Goal: Task Accomplishment & Management: Use online tool/utility

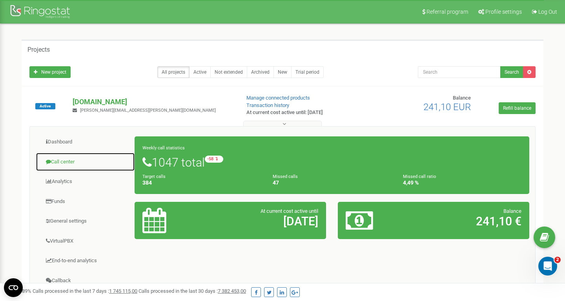
click at [71, 162] on link "Call center" at bounding box center [85, 162] width 99 height 19
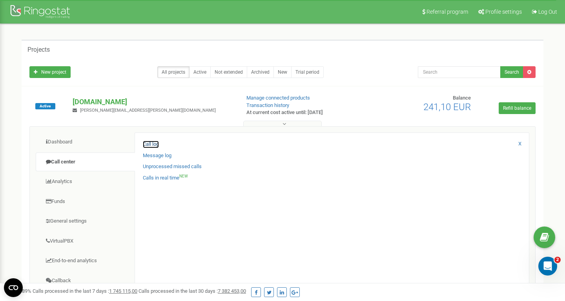
click at [155, 144] on link "Call log" at bounding box center [151, 144] width 16 height 7
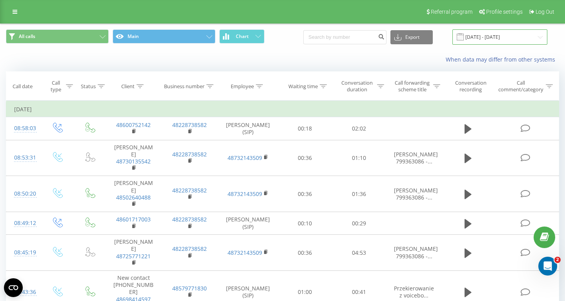
click at [460, 38] on input "[DATE] - [DATE]" at bounding box center [499, 36] width 95 height 15
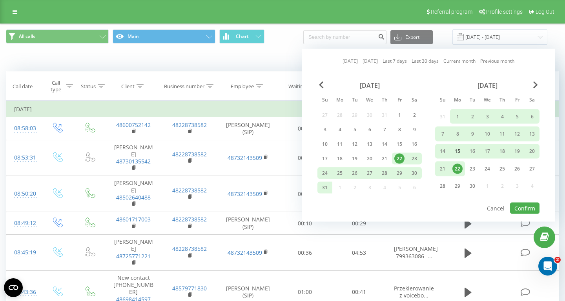
click at [455, 152] on div "15" at bounding box center [457, 151] width 10 height 10
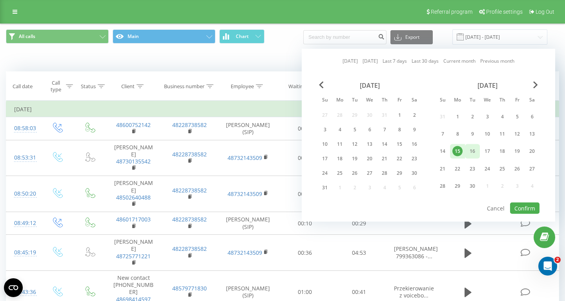
click at [476, 152] on div "16" at bounding box center [472, 151] width 10 height 10
click at [525, 211] on button "Confirm" at bounding box center [524, 208] width 29 height 11
type input "[DATE] - [DATE]"
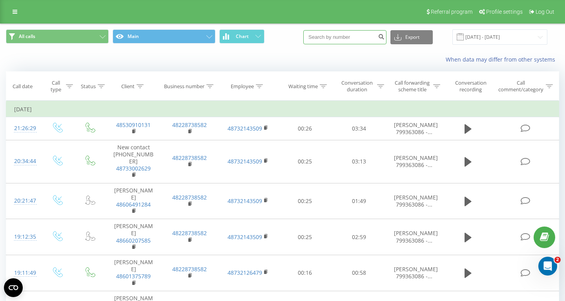
click at [352, 33] on input at bounding box center [344, 37] width 83 height 14
click at [257, 85] on icon at bounding box center [259, 86] width 7 height 4
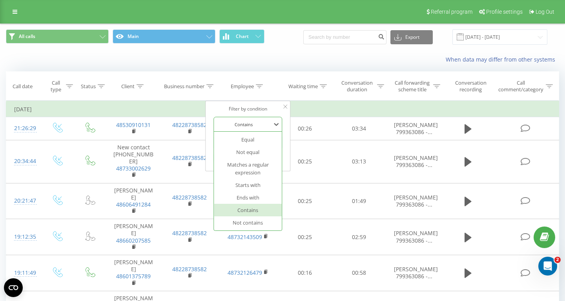
click at [264, 124] on div at bounding box center [244, 124] width 56 height 7
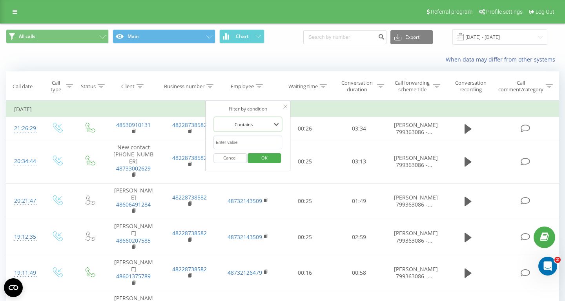
click at [264, 124] on div at bounding box center [244, 124] width 56 height 7
click at [255, 144] on input "text" at bounding box center [247, 143] width 69 height 14
type input "gawędzka"
click at [270, 159] on span "OK" at bounding box center [264, 158] width 22 height 12
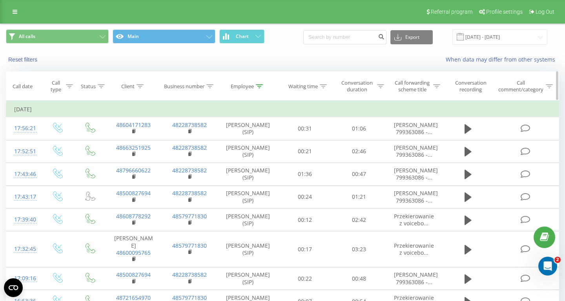
click at [71, 86] on icon at bounding box center [69, 86] width 7 height 4
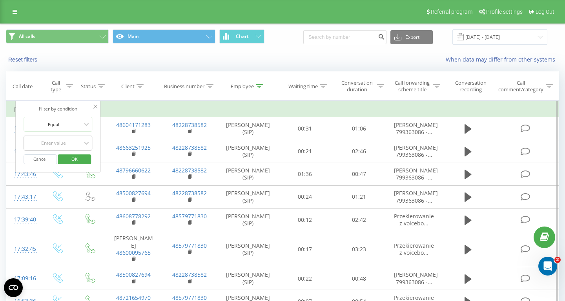
click at [70, 142] on div "Enter value" at bounding box center [54, 143] width 56 height 6
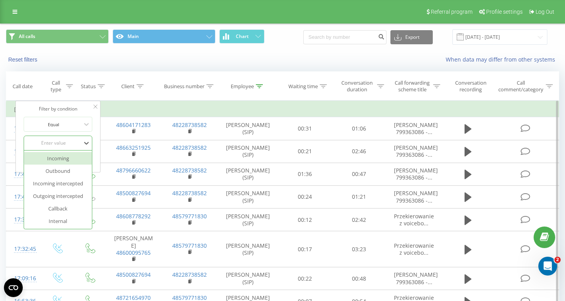
click at [71, 158] on div "Incoming" at bounding box center [58, 158] width 68 height 13
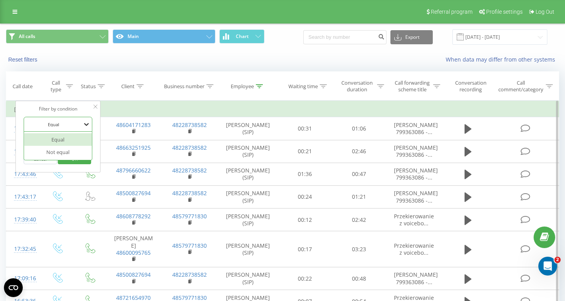
click at [87, 122] on icon at bounding box center [86, 124] width 8 height 8
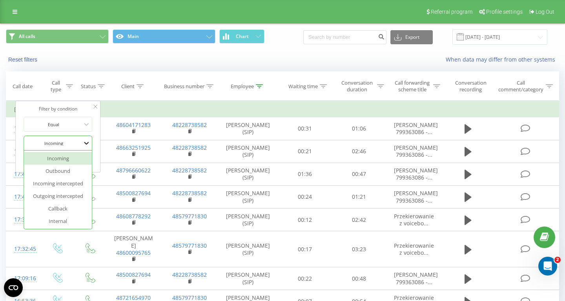
click at [87, 145] on icon at bounding box center [86, 143] width 8 height 8
click at [73, 197] on div "Outgoing intercepted" at bounding box center [58, 196] width 68 height 13
click at [84, 140] on div at bounding box center [86, 143] width 9 height 9
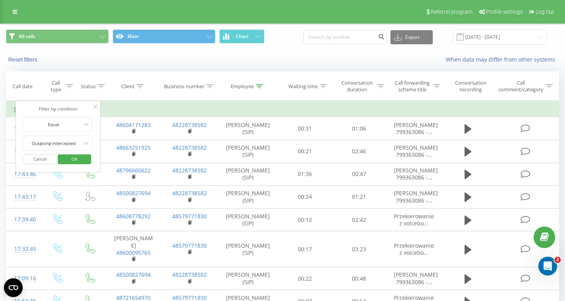
click at [131, 60] on div "Reset filters" at bounding box center [105, 60] width 211 height 8
click at [68, 162] on span "OK" at bounding box center [75, 159] width 22 height 12
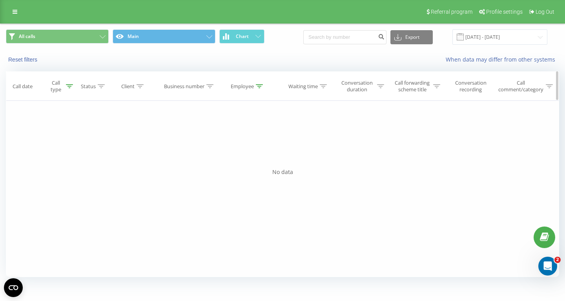
click at [70, 87] on icon at bounding box center [69, 86] width 7 height 4
click at [81, 144] on div at bounding box center [54, 143] width 56 height 7
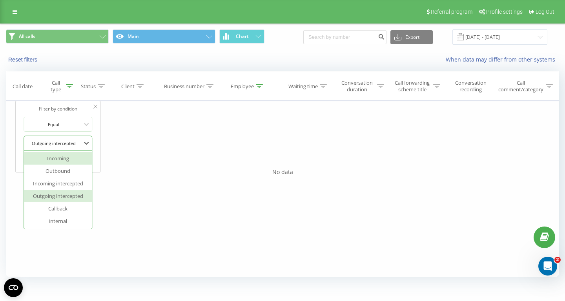
click at [69, 159] on div "Incoming" at bounding box center [58, 158] width 68 height 13
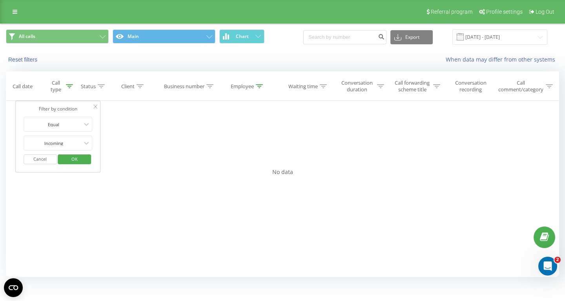
click at [74, 159] on span "OK" at bounding box center [75, 159] width 22 height 12
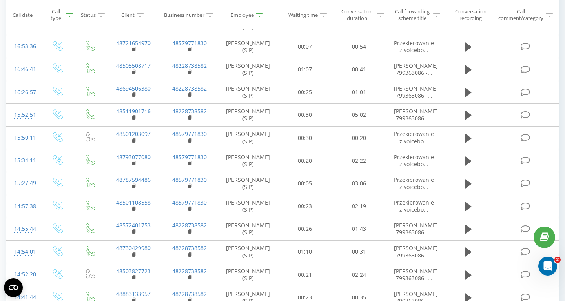
scroll to position [443, 0]
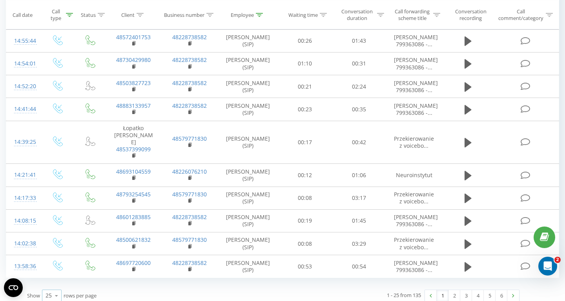
click at [57, 288] on icon at bounding box center [57, 295] width 12 height 15
click at [53, 281] on span "100" at bounding box center [49, 284] width 9 height 7
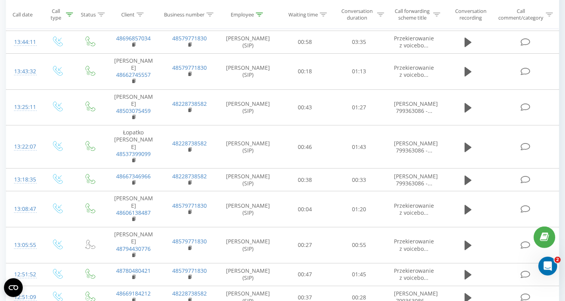
scroll to position [2457, 0]
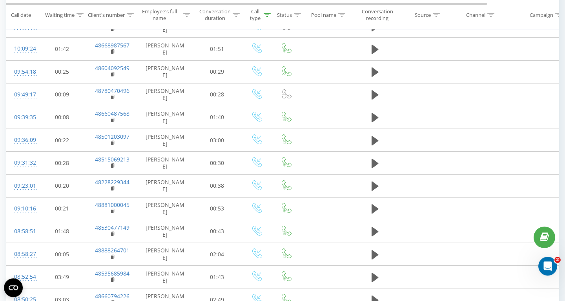
scroll to position [645, 0]
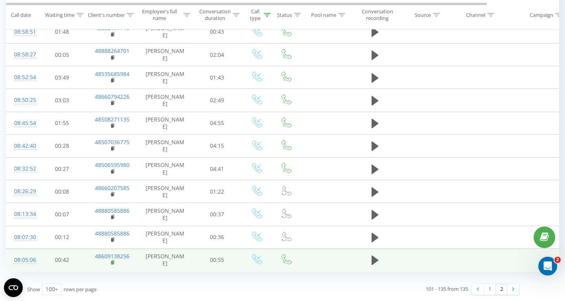
click at [112, 262] on rect at bounding box center [112, 263] width 2 height 4
click at [373, 257] on icon at bounding box center [374, 260] width 7 height 9
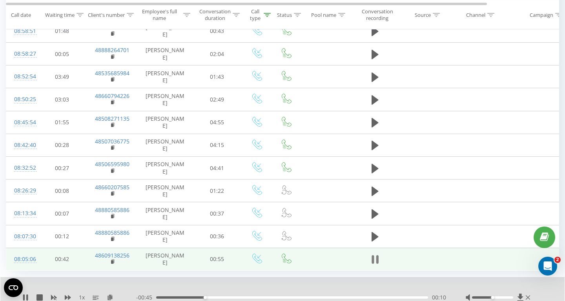
click at [374, 261] on icon at bounding box center [374, 259] width 7 height 11
click at [268, 12] on div at bounding box center [267, 14] width 7 height 7
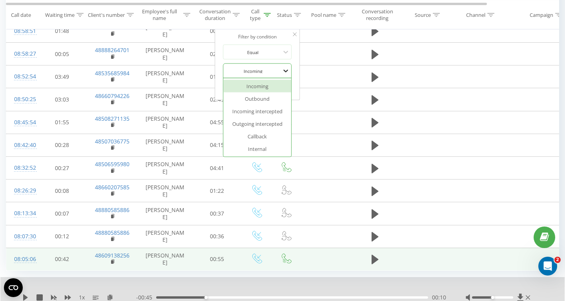
click at [287, 69] on icon at bounding box center [286, 71] width 8 height 8
click at [278, 97] on div "Outbound" at bounding box center [257, 99] width 68 height 13
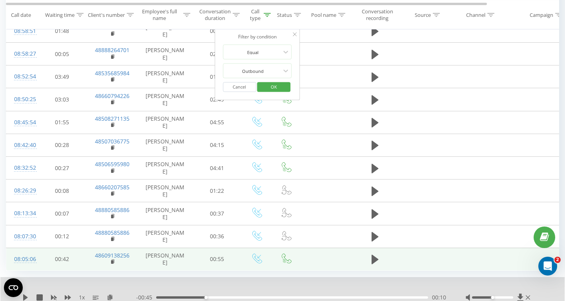
click at [270, 87] on span "OK" at bounding box center [274, 87] width 22 height 12
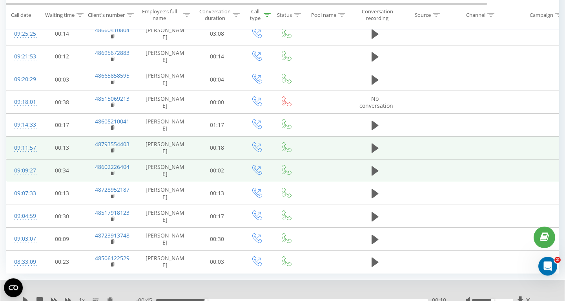
scroll to position [767, 0]
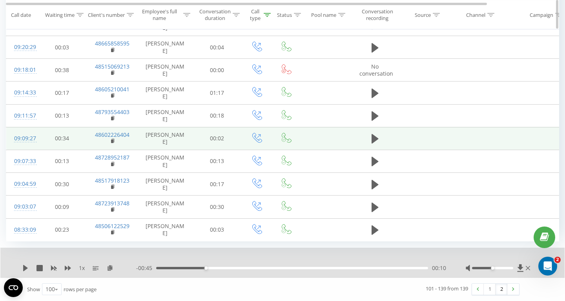
click at [267, 16] on icon at bounding box center [267, 15] width 7 height 4
click at [274, 87] on span "OK" at bounding box center [274, 88] width 22 height 12
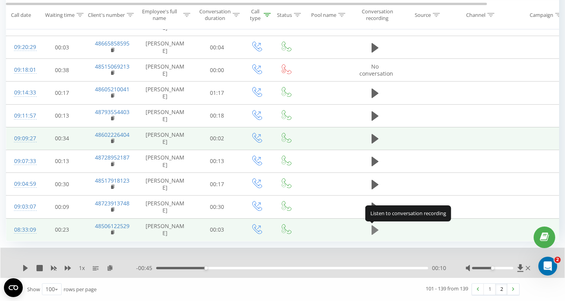
click at [378, 228] on icon at bounding box center [374, 230] width 7 height 11
click at [373, 226] on icon at bounding box center [372, 230] width 2 height 9
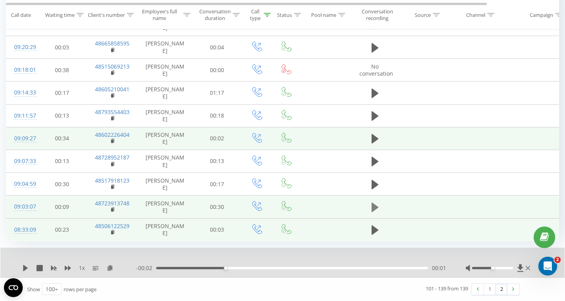
click at [372, 205] on icon at bounding box center [374, 207] width 7 height 9
click at [113, 211] on icon at bounding box center [113, 209] width 4 height 5
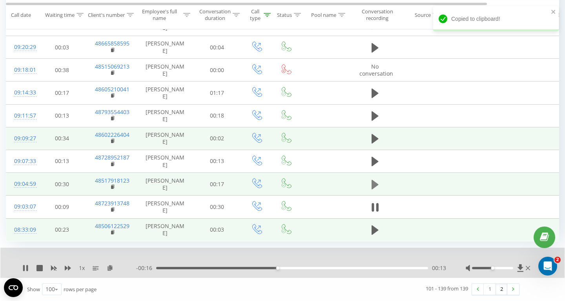
click at [377, 181] on icon at bounding box center [374, 184] width 7 height 11
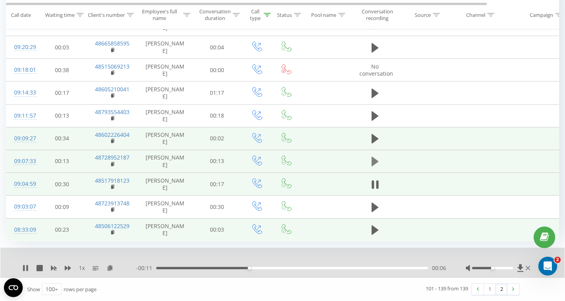
click at [374, 158] on icon at bounding box center [374, 161] width 7 height 11
click at [375, 140] on icon at bounding box center [374, 138] width 7 height 9
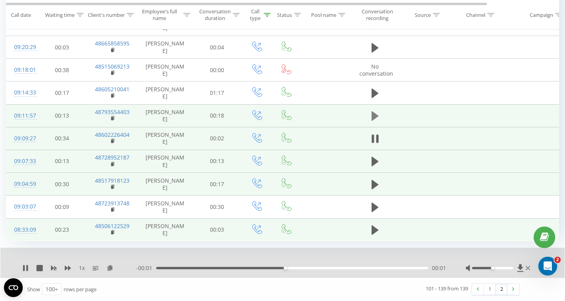
click at [375, 117] on icon at bounding box center [374, 115] width 7 height 9
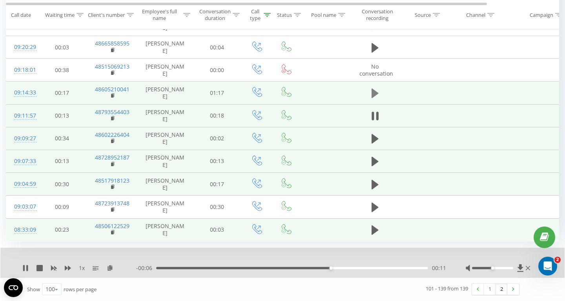
click at [374, 88] on icon at bounding box center [374, 93] width 7 height 11
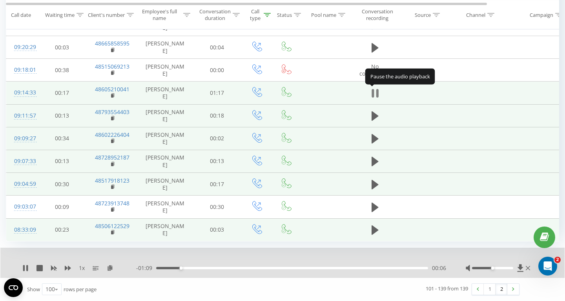
click at [376, 94] on icon at bounding box center [374, 93] width 7 height 11
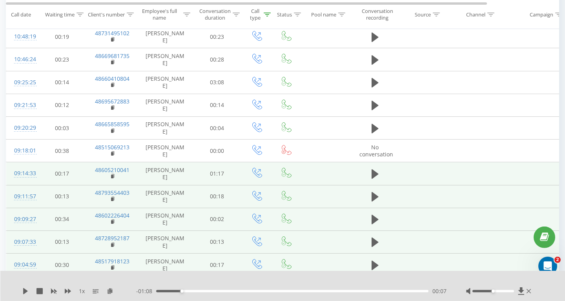
scroll to position [684, 0]
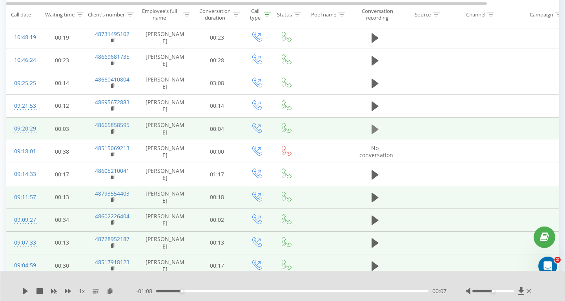
click at [379, 129] on button at bounding box center [375, 130] width 12 height 12
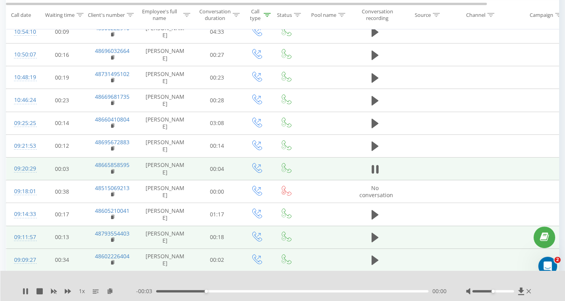
scroll to position [640, 0]
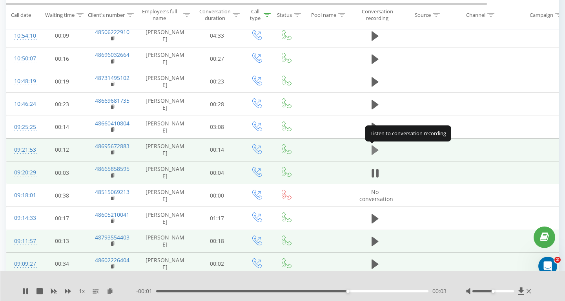
click at [375, 152] on icon at bounding box center [374, 149] width 7 height 9
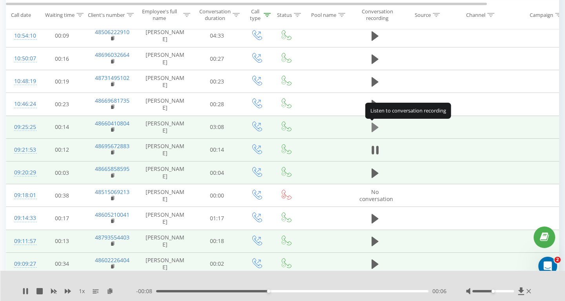
click at [376, 127] on icon at bounding box center [374, 127] width 7 height 9
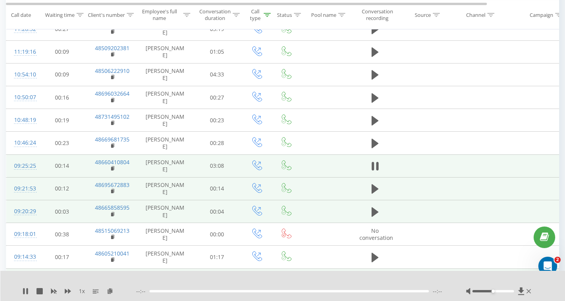
scroll to position [601, 0]
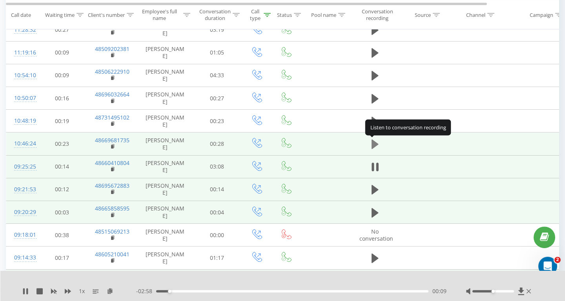
click at [375, 141] on icon at bounding box center [374, 144] width 7 height 11
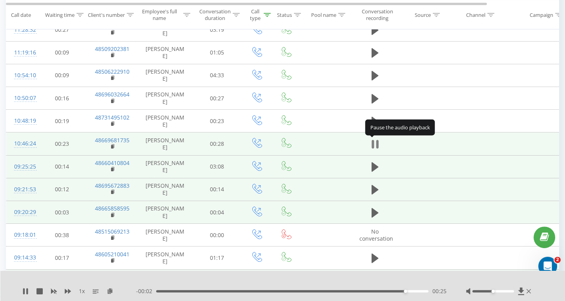
click at [374, 144] on icon at bounding box center [374, 144] width 7 height 11
click at [374, 144] on icon at bounding box center [374, 144] width 7 height 9
click at [374, 144] on icon at bounding box center [374, 144] width 7 height 11
click at [111, 147] on rect at bounding box center [112, 147] width 2 height 4
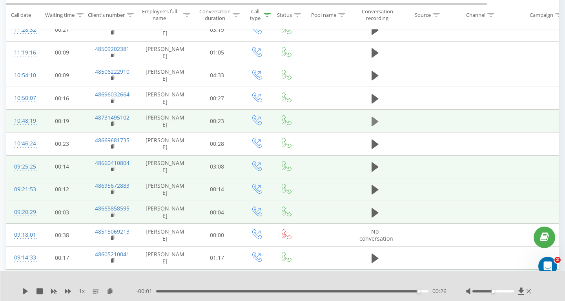
click at [369, 120] on button at bounding box center [375, 122] width 12 height 12
click at [376, 120] on icon at bounding box center [374, 121] width 7 height 11
click at [113, 123] on rect at bounding box center [112, 124] width 2 height 4
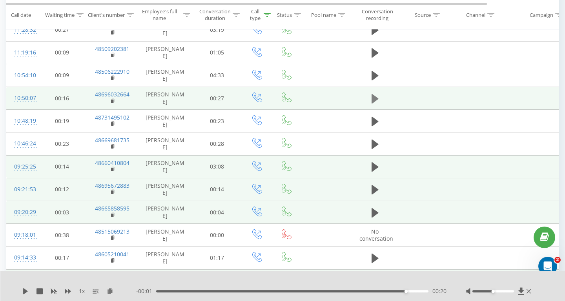
click at [374, 101] on icon at bounding box center [374, 98] width 7 height 9
click at [374, 101] on icon at bounding box center [374, 98] width 7 height 11
click at [113, 102] on rect at bounding box center [112, 102] width 2 height 4
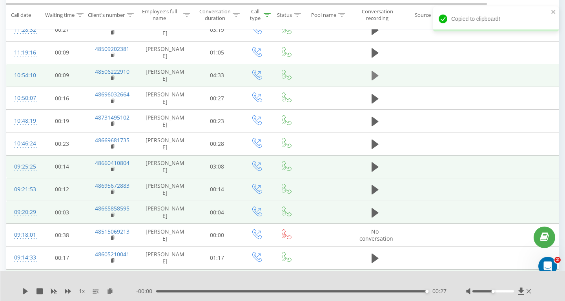
click at [375, 78] on icon at bounding box center [374, 75] width 7 height 9
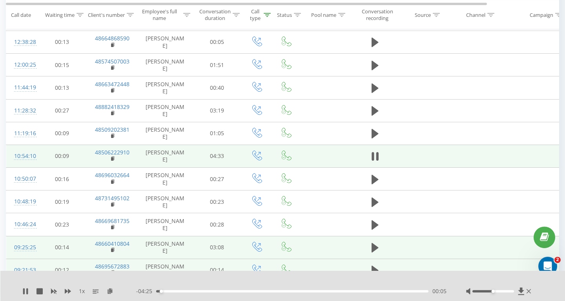
scroll to position [520, 0]
click at [113, 159] on rect at bounding box center [112, 160] width 2 height 4
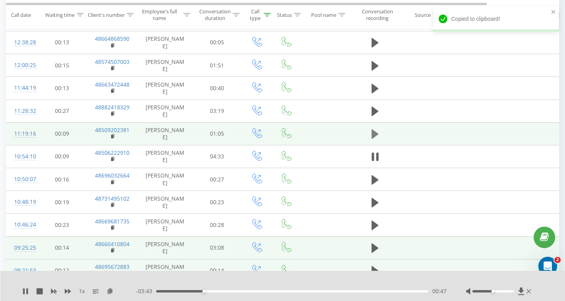
click at [372, 136] on icon at bounding box center [374, 133] width 7 height 9
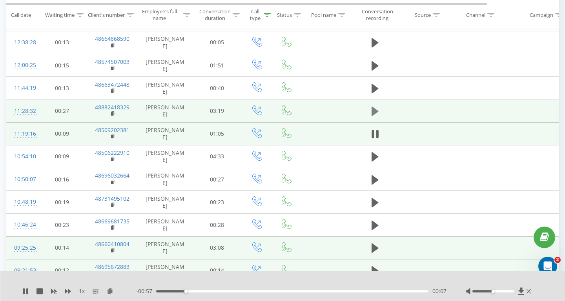
click at [376, 115] on icon at bounding box center [374, 111] width 7 height 11
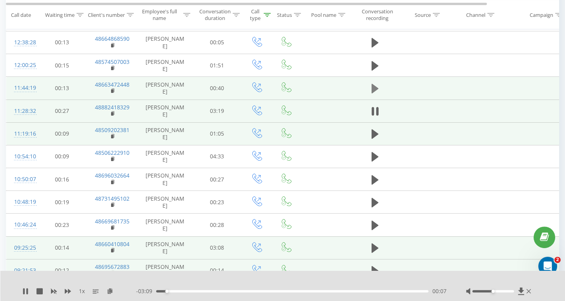
click at [371, 88] on icon at bounding box center [374, 88] width 7 height 9
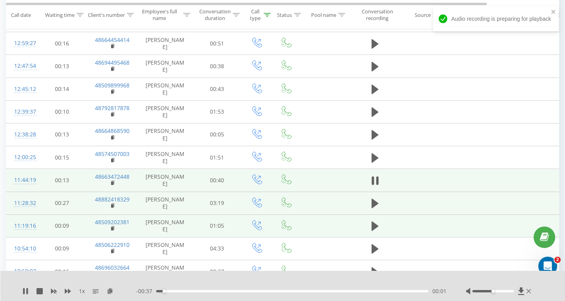
scroll to position [427, 0]
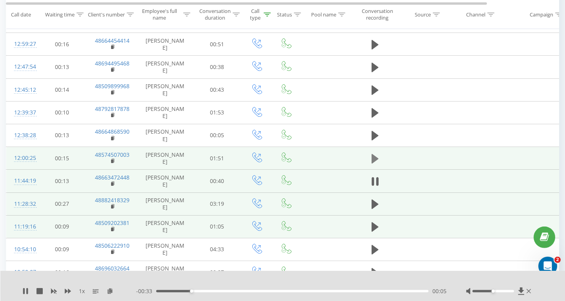
click at [375, 162] on icon at bounding box center [374, 158] width 7 height 9
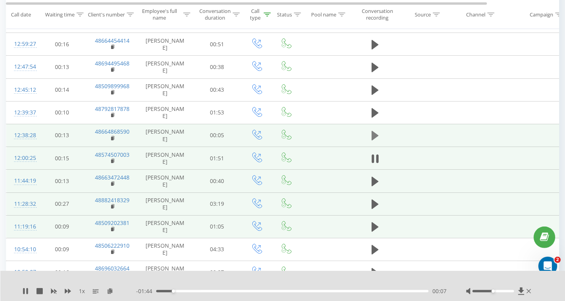
click at [375, 131] on icon at bounding box center [374, 135] width 7 height 11
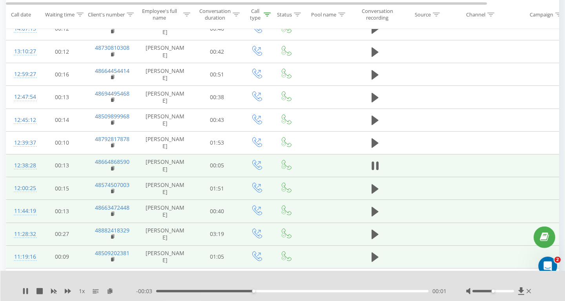
scroll to position [396, 0]
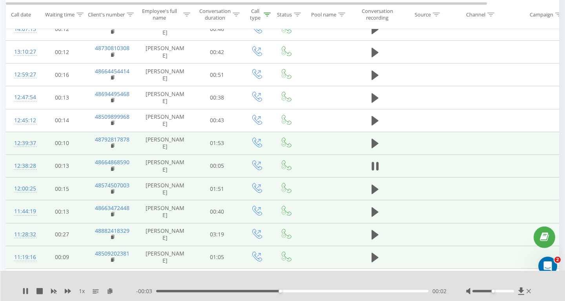
click at [372, 151] on td at bounding box center [374, 143] width 47 height 23
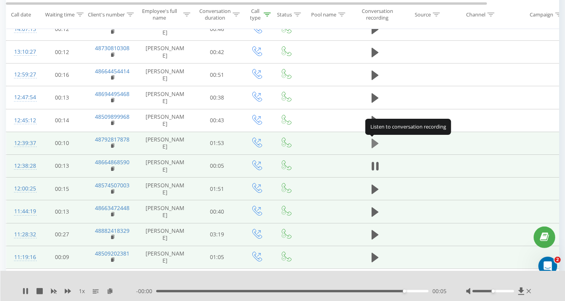
click at [373, 146] on icon at bounding box center [374, 143] width 7 height 9
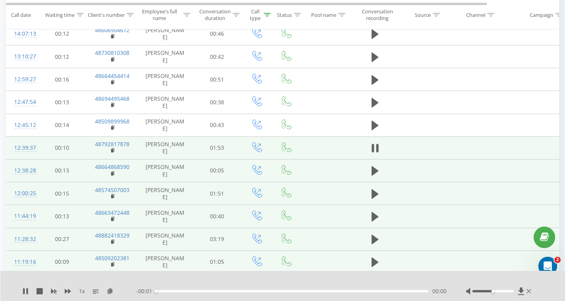
scroll to position [390, 0]
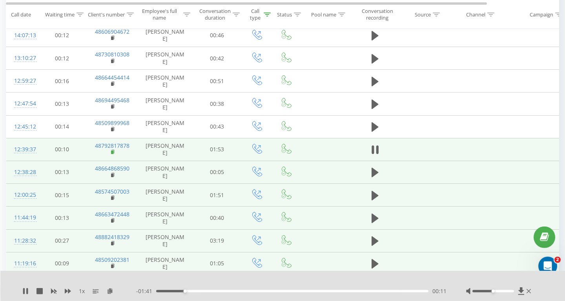
click at [112, 153] on rect at bounding box center [112, 153] width 2 height 4
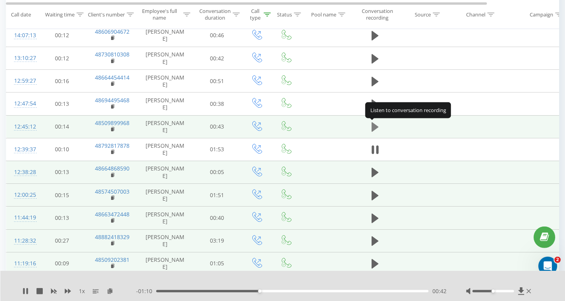
click at [372, 127] on icon at bounding box center [374, 126] width 7 height 9
click at [372, 127] on icon at bounding box center [372, 127] width 2 height 9
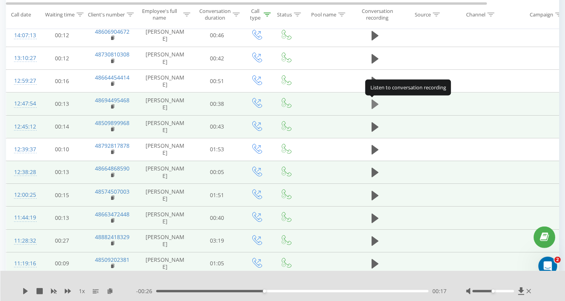
click at [373, 107] on icon at bounding box center [374, 104] width 7 height 9
click at [373, 107] on icon at bounding box center [372, 104] width 2 height 9
click at [112, 108] on rect at bounding box center [112, 107] width 2 height 4
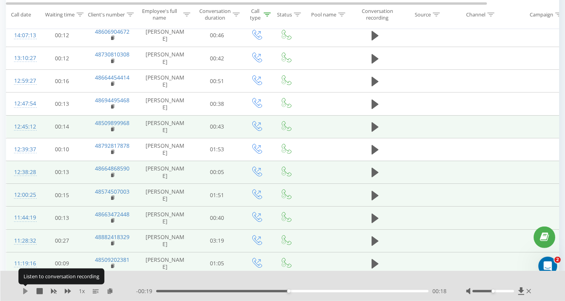
click at [25, 292] on icon at bounding box center [25, 291] width 5 height 6
click at [26, 293] on icon at bounding box center [25, 291] width 6 height 6
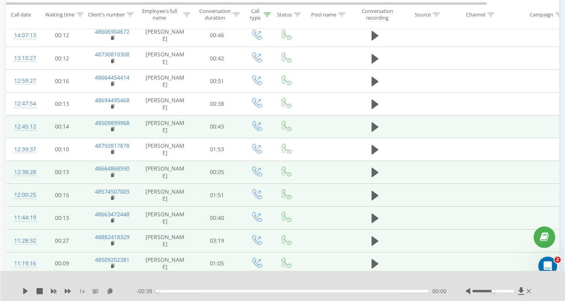
click at [22, 291] on div "1 x - 00:38 00:00 00:00" at bounding box center [282, 286] width 565 height 30
click at [24, 292] on icon at bounding box center [25, 291] width 5 height 6
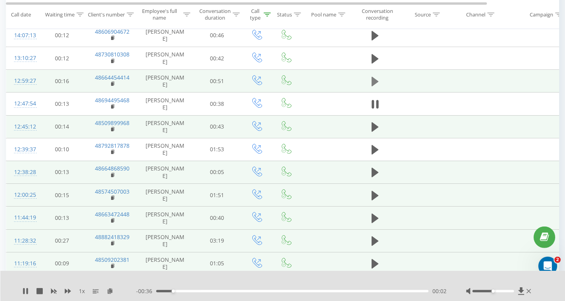
click at [374, 79] on icon at bounding box center [374, 81] width 7 height 9
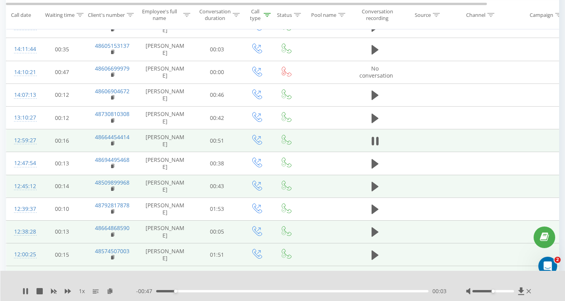
scroll to position [327, 0]
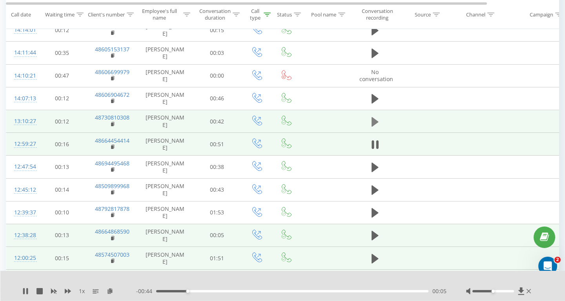
click at [378, 121] on icon at bounding box center [374, 121] width 7 height 11
click at [114, 125] on icon at bounding box center [113, 124] width 4 height 5
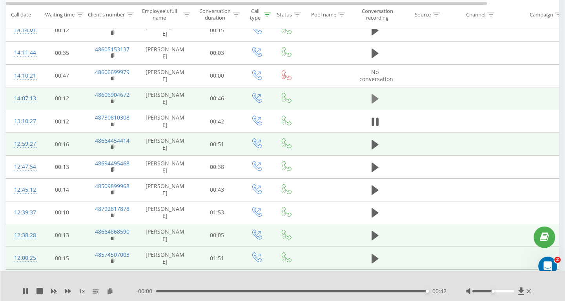
click at [369, 100] on button at bounding box center [375, 99] width 12 height 12
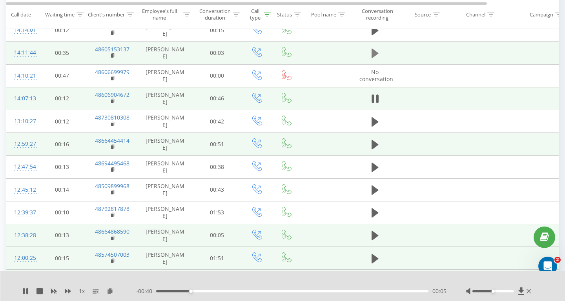
click at [374, 56] on icon at bounding box center [374, 53] width 7 height 9
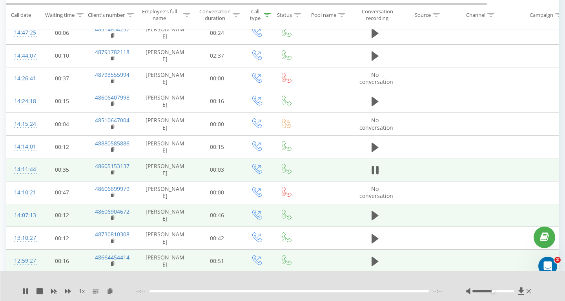
scroll to position [196, 0]
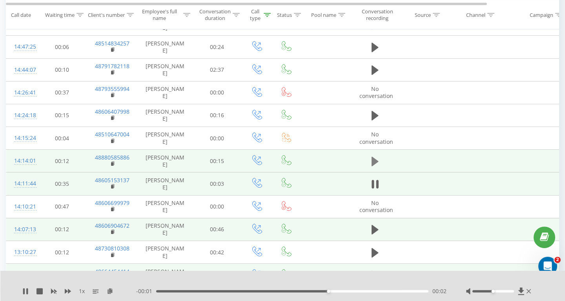
click at [376, 158] on icon at bounding box center [374, 161] width 7 height 11
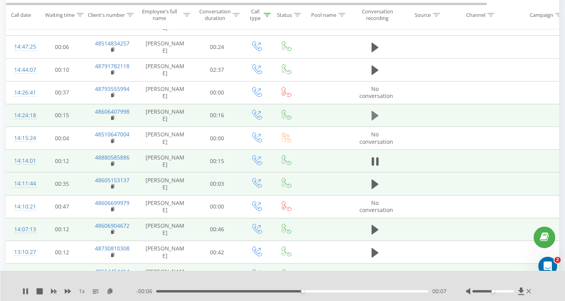
click at [373, 111] on icon at bounding box center [374, 115] width 7 height 11
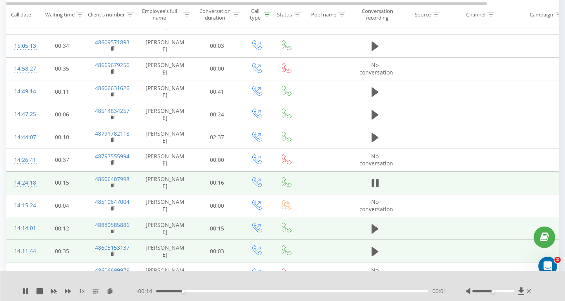
scroll to position [128, 0]
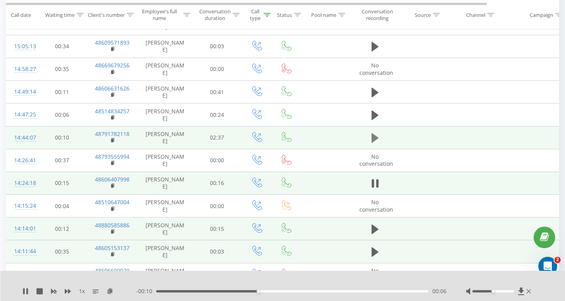
click at [372, 142] on icon at bounding box center [374, 137] width 7 height 9
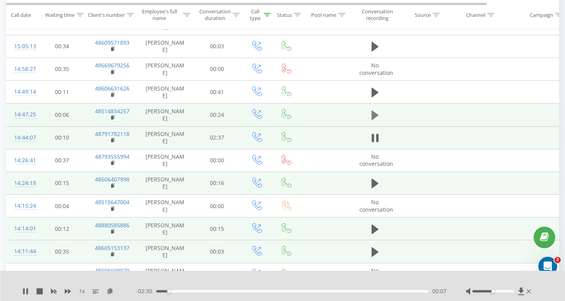
click at [374, 117] on icon at bounding box center [374, 115] width 7 height 9
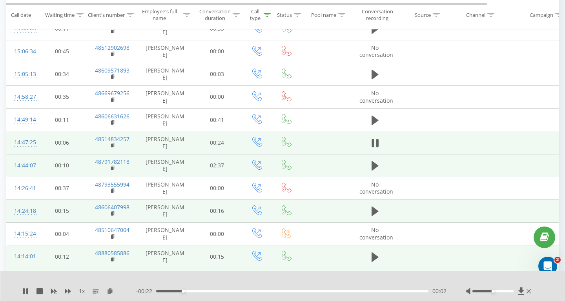
scroll to position [97, 0]
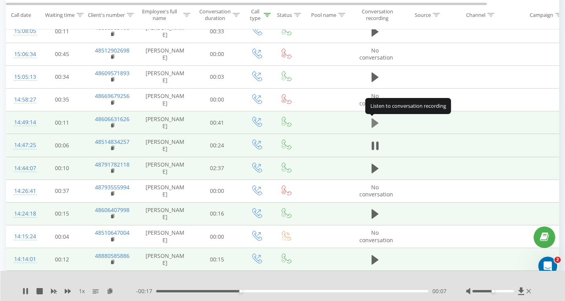
click at [372, 125] on icon at bounding box center [374, 122] width 7 height 9
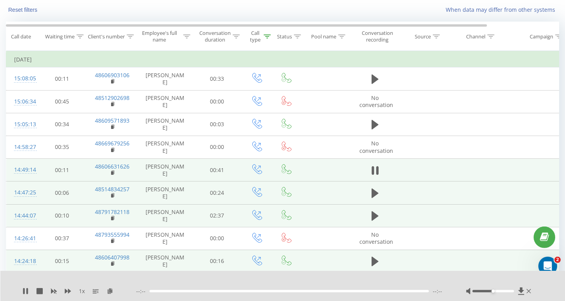
scroll to position [35, 0]
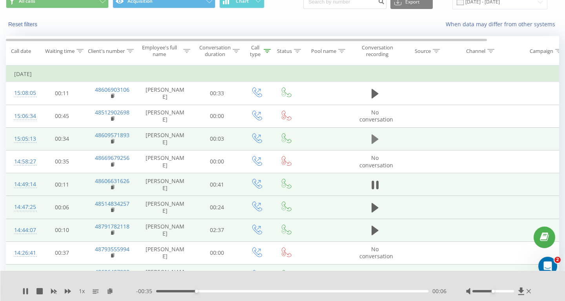
click at [374, 139] on icon at bounding box center [374, 139] width 7 height 9
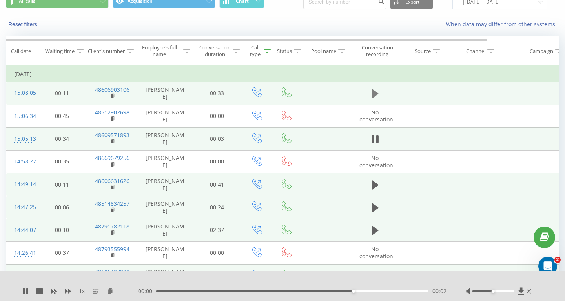
click at [375, 96] on icon at bounding box center [374, 93] width 7 height 9
click at [112, 98] on rect at bounding box center [112, 97] width 2 height 4
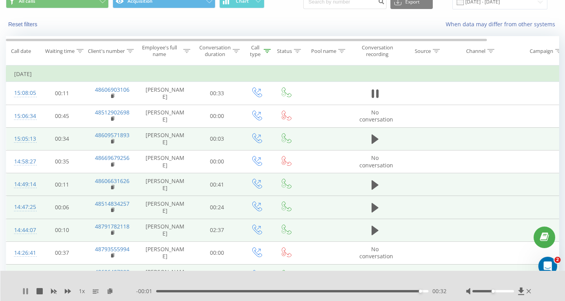
click at [26, 291] on icon at bounding box center [25, 291] width 6 height 6
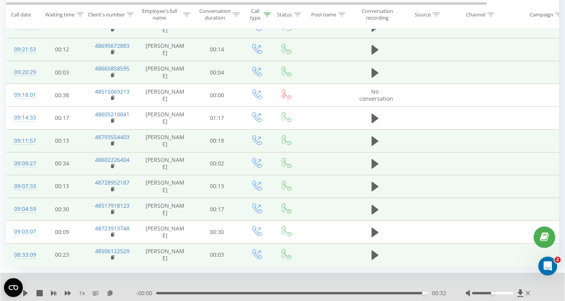
scroll to position [767, 0]
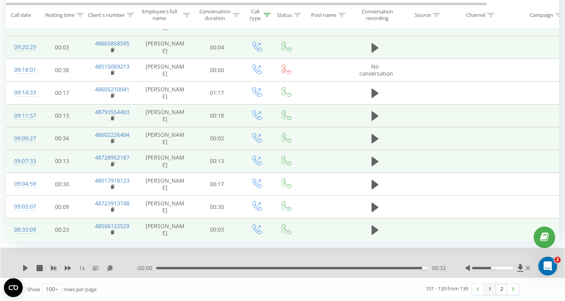
click at [493, 289] on link "1" at bounding box center [490, 289] width 12 height 11
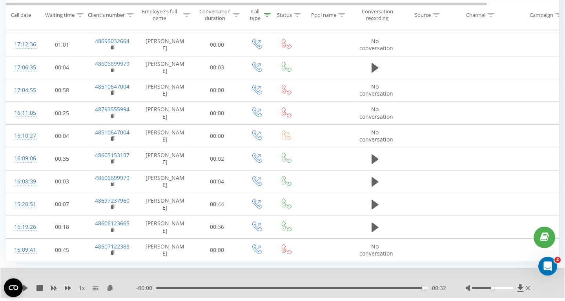
scroll to position [2174, 0]
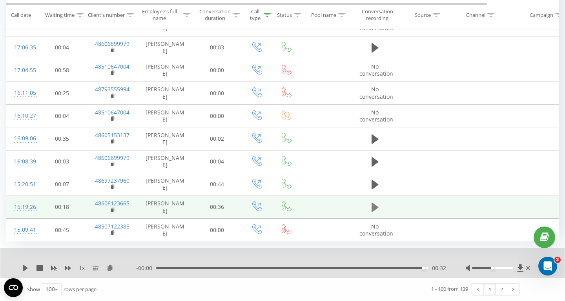
click at [373, 211] on icon at bounding box center [374, 207] width 7 height 9
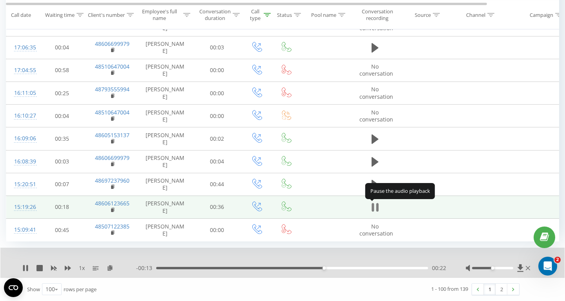
click at [371, 205] on icon at bounding box center [372, 207] width 2 height 9
click at [112, 209] on rect at bounding box center [112, 211] width 2 height 4
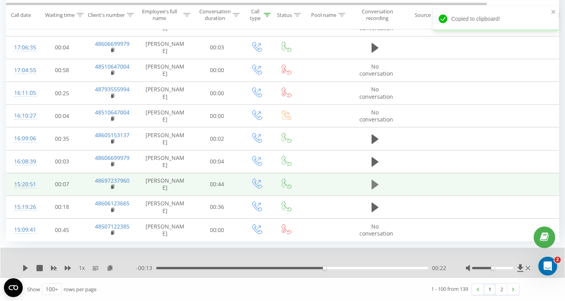
click at [376, 185] on icon at bounding box center [374, 184] width 7 height 9
click at [114, 188] on icon at bounding box center [112, 187] width 3 height 4
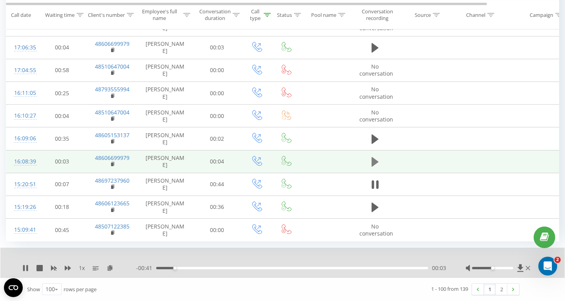
click at [375, 164] on icon at bounding box center [374, 161] width 7 height 9
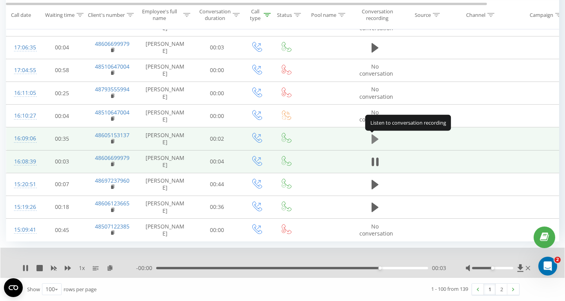
click at [376, 138] on icon at bounding box center [374, 139] width 7 height 9
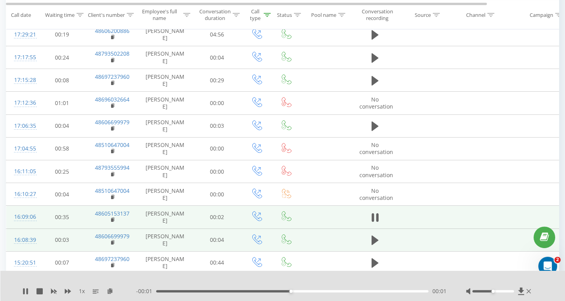
scroll to position [2093, 0]
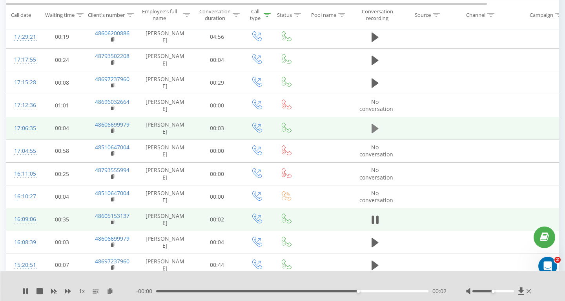
click at [375, 128] on icon at bounding box center [374, 128] width 7 height 9
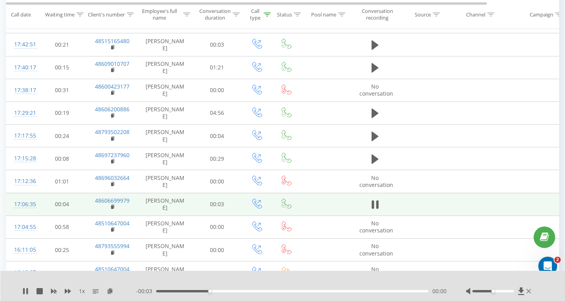
scroll to position [2013, 0]
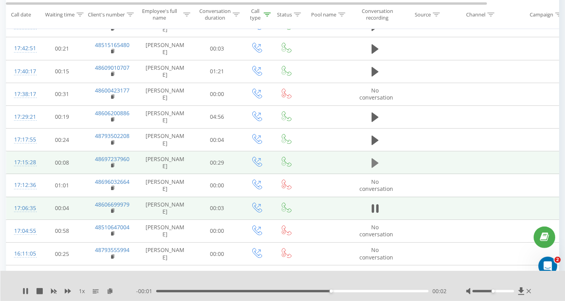
click at [373, 168] on icon at bounding box center [374, 163] width 7 height 11
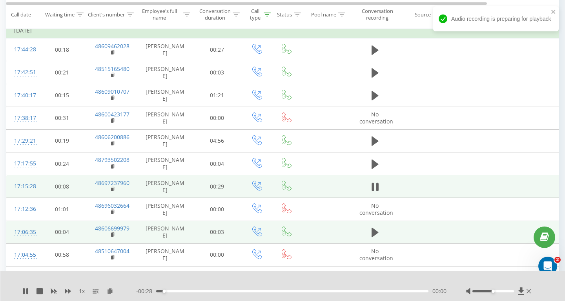
scroll to position [1984, 0]
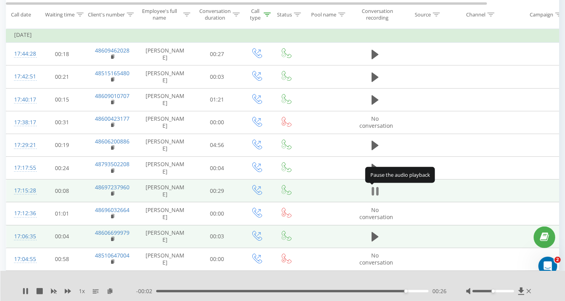
click at [375, 188] on icon at bounding box center [374, 191] width 7 height 11
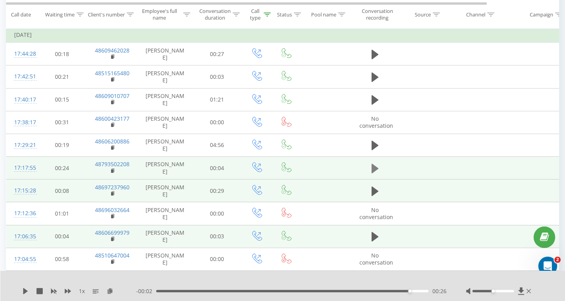
click at [375, 173] on icon at bounding box center [374, 168] width 7 height 11
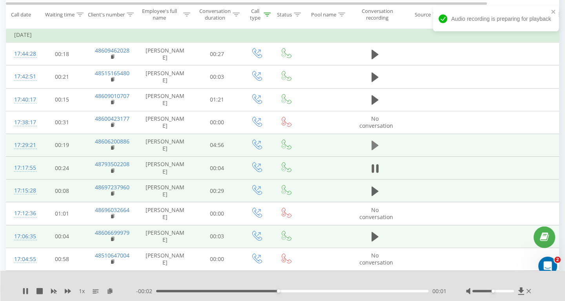
click at [375, 142] on icon at bounding box center [374, 145] width 7 height 11
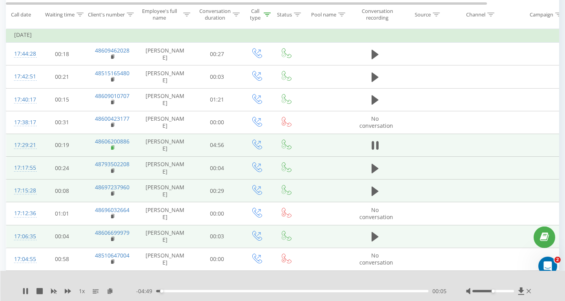
click at [114, 151] on icon at bounding box center [113, 147] width 4 height 5
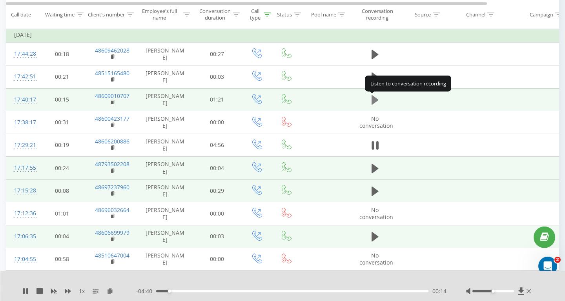
click at [378, 104] on icon at bounding box center [374, 100] width 7 height 11
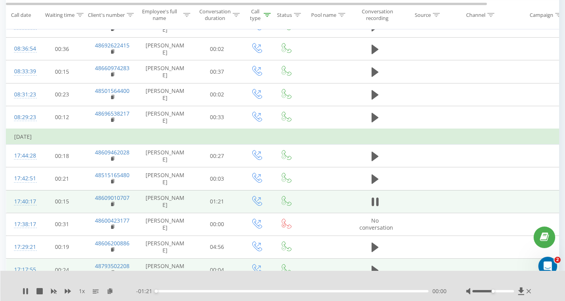
scroll to position [1876, 0]
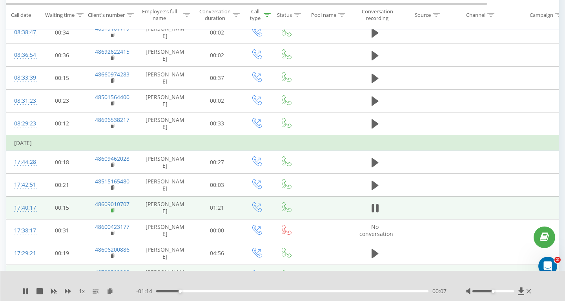
click at [115, 211] on icon at bounding box center [113, 210] width 4 height 5
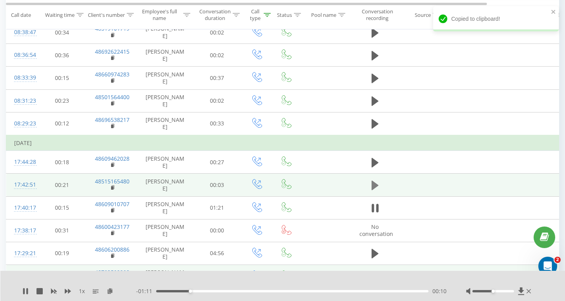
click at [375, 188] on icon at bounding box center [374, 185] width 7 height 9
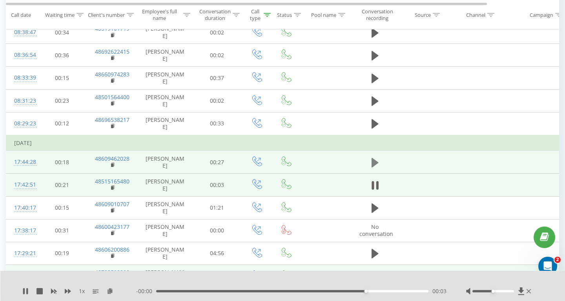
click at [376, 159] on icon at bounding box center [374, 162] width 7 height 11
click at [115, 164] on icon at bounding box center [113, 164] width 4 height 5
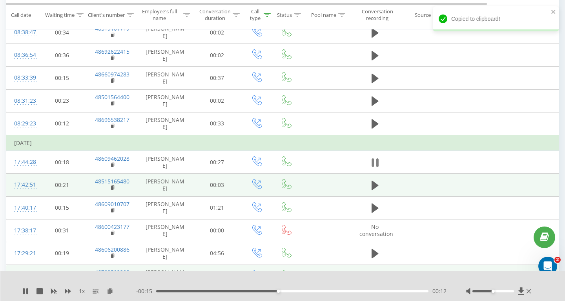
click at [373, 167] on icon at bounding box center [372, 162] width 2 height 9
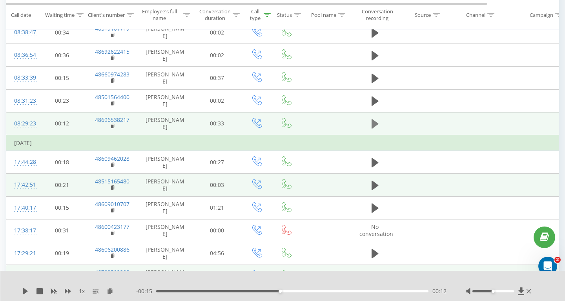
click at [374, 126] on icon at bounding box center [374, 123] width 7 height 9
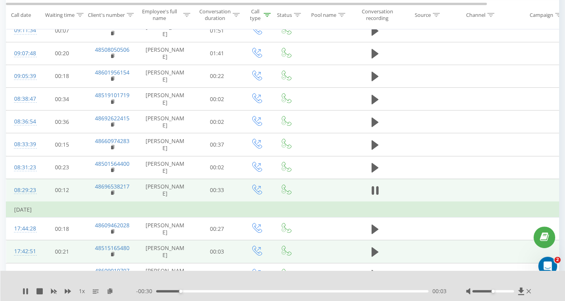
scroll to position [1807, 0]
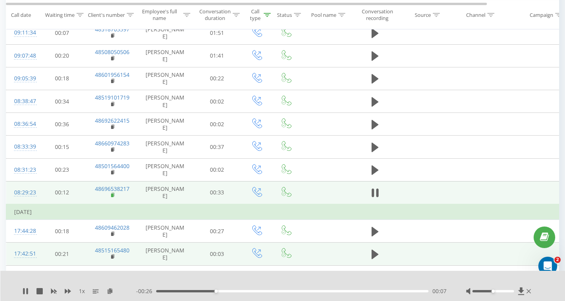
click at [112, 196] on rect at bounding box center [112, 196] width 2 height 4
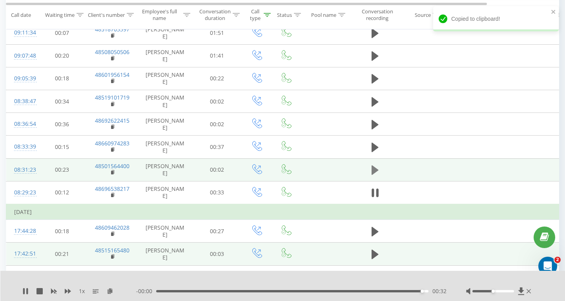
click at [378, 172] on icon at bounding box center [374, 170] width 7 height 11
click at [376, 171] on icon at bounding box center [374, 169] width 7 height 9
click at [371, 172] on icon at bounding box center [374, 169] width 7 height 9
click at [25, 289] on icon at bounding box center [25, 291] width 6 height 6
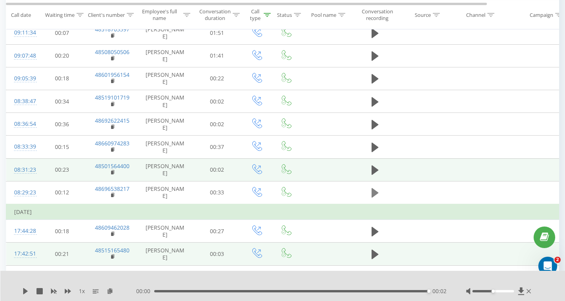
click at [373, 194] on icon at bounding box center [374, 192] width 7 height 9
click at [376, 169] on icon at bounding box center [374, 169] width 7 height 9
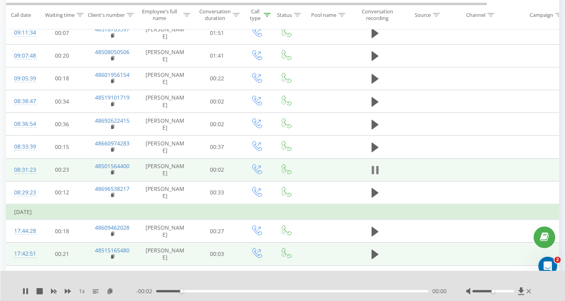
click at [375, 170] on icon at bounding box center [374, 170] width 7 height 11
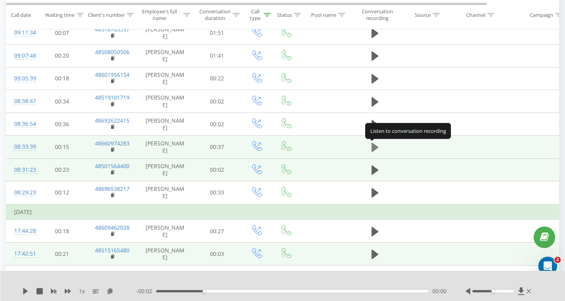
click at [371, 150] on icon at bounding box center [374, 147] width 7 height 9
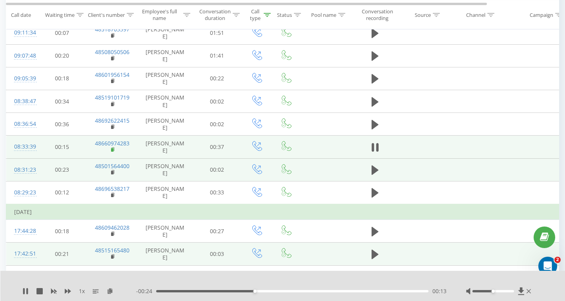
click at [115, 149] on icon at bounding box center [113, 149] width 4 height 5
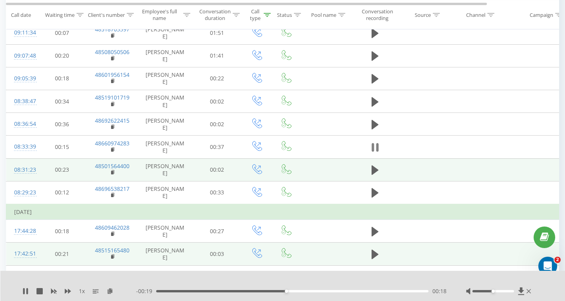
click at [375, 148] on icon at bounding box center [374, 147] width 7 height 11
click at [375, 149] on icon at bounding box center [374, 147] width 7 height 9
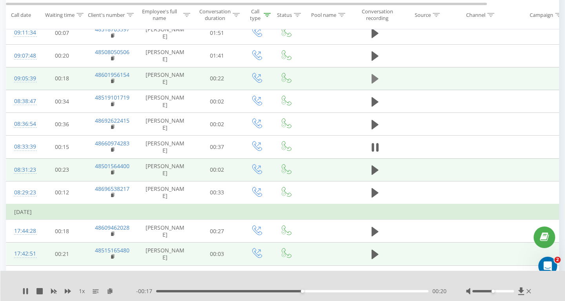
click at [374, 81] on icon at bounding box center [374, 78] width 7 height 9
click at [112, 80] on icon at bounding box center [112, 81] width 3 height 4
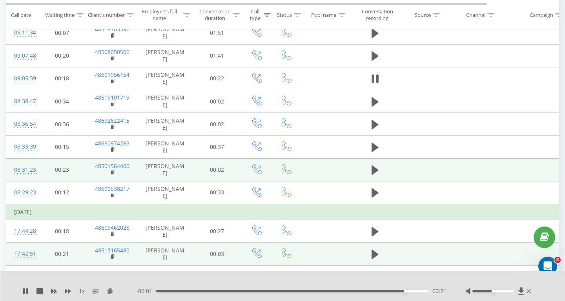
scroll to position [1765, 0]
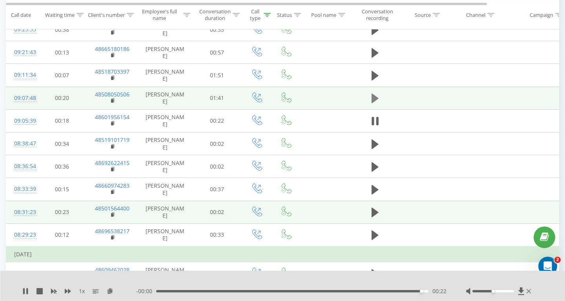
click at [373, 98] on icon at bounding box center [374, 98] width 7 height 9
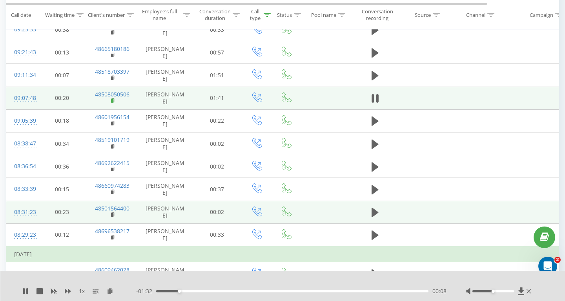
click at [113, 100] on icon at bounding box center [112, 100] width 3 height 4
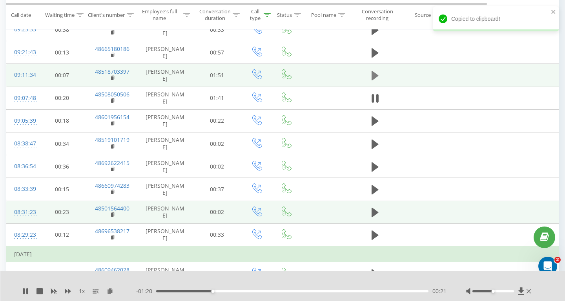
click at [376, 76] on icon at bounding box center [374, 75] width 7 height 9
click at [114, 78] on icon at bounding box center [112, 78] width 3 height 4
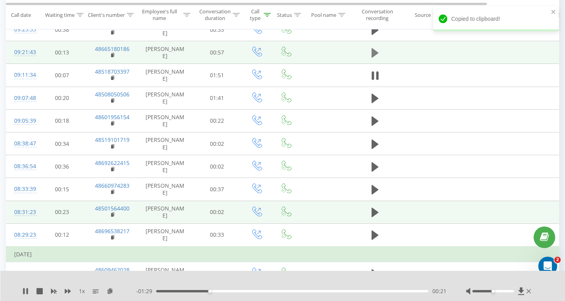
click at [373, 55] on icon at bounding box center [374, 52] width 7 height 9
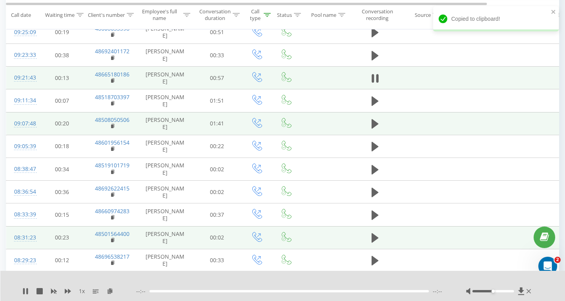
scroll to position [1722, 0]
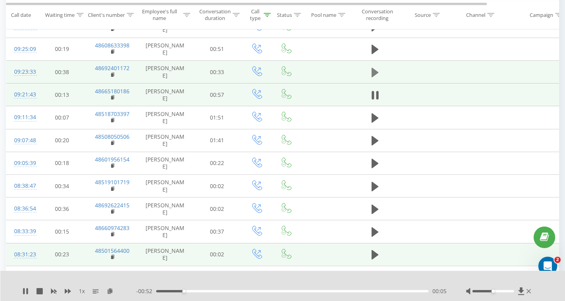
click at [377, 73] on icon at bounding box center [374, 71] width 7 height 9
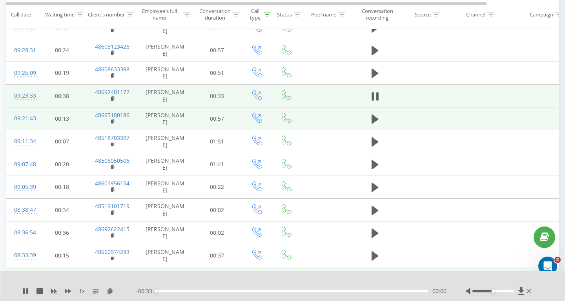
scroll to position [1680, 0]
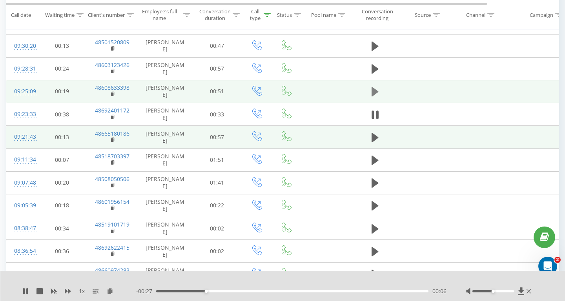
click at [375, 93] on icon at bounding box center [374, 91] width 7 height 9
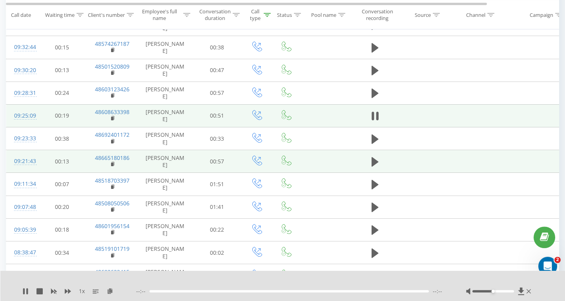
scroll to position [1638, 0]
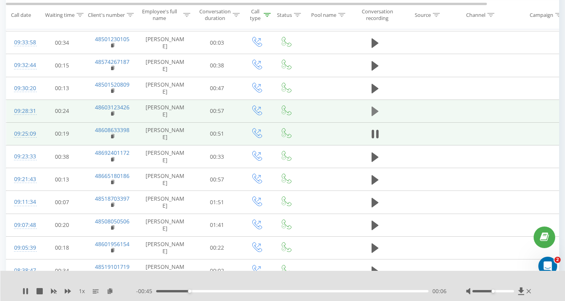
click at [374, 109] on icon at bounding box center [374, 111] width 7 height 11
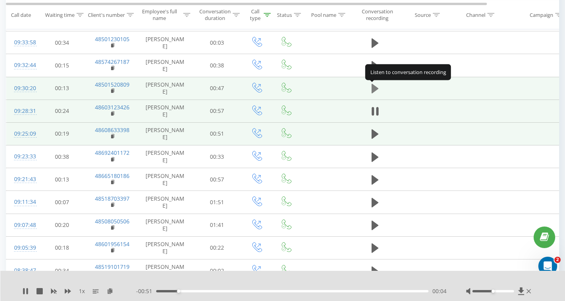
click at [374, 90] on icon at bounding box center [374, 88] width 7 height 9
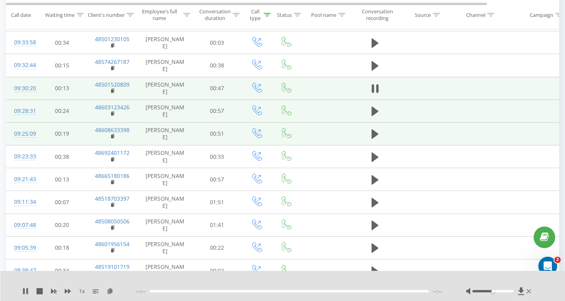
scroll to position [1595, 0]
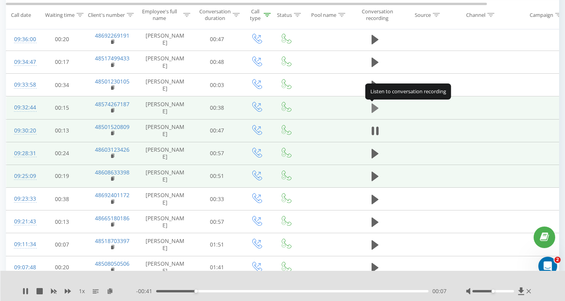
click at [373, 108] on icon at bounding box center [374, 108] width 7 height 9
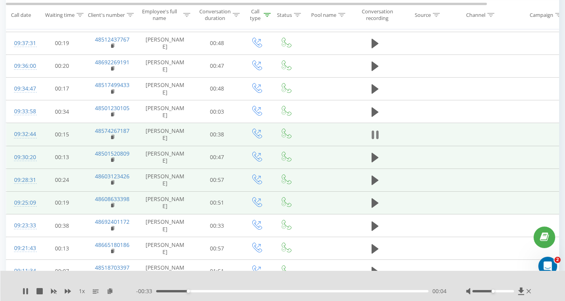
scroll to position [1553, 0]
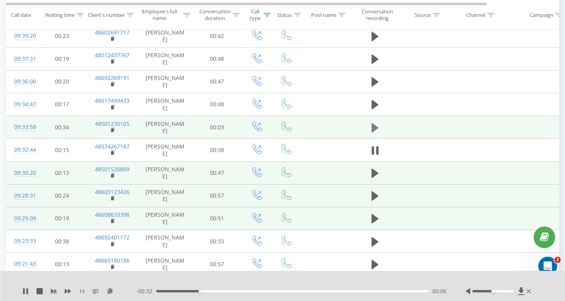
click at [375, 125] on icon at bounding box center [374, 127] width 7 height 11
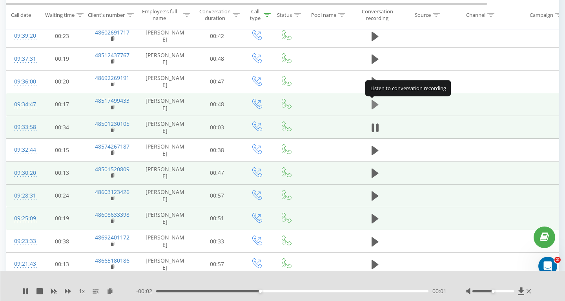
click at [376, 104] on icon at bounding box center [374, 104] width 7 height 9
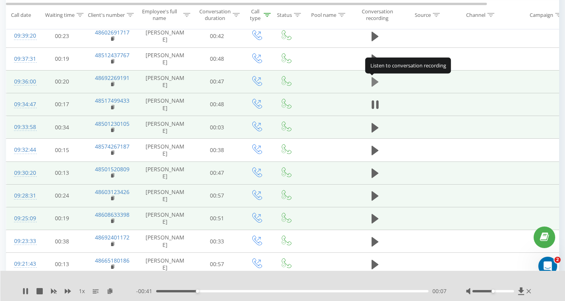
click at [373, 83] on icon at bounding box center [374, 81] width 7 height 9
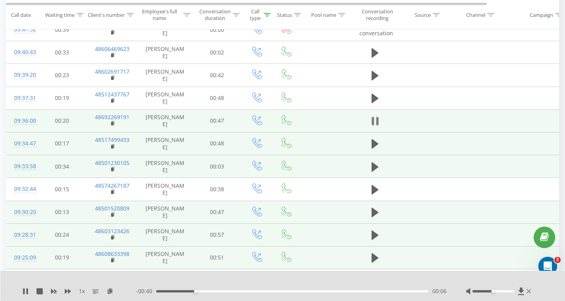
scroll to position [1511, 0]
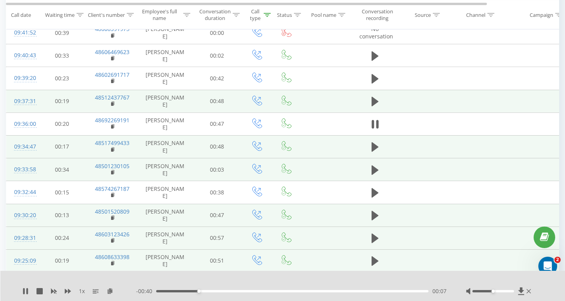
click at [374, 96] on td at bounding box center [374, 101] width 47 height 23
click at [374, 98] on icon at bounding box center [374, 101] width 7 height 11
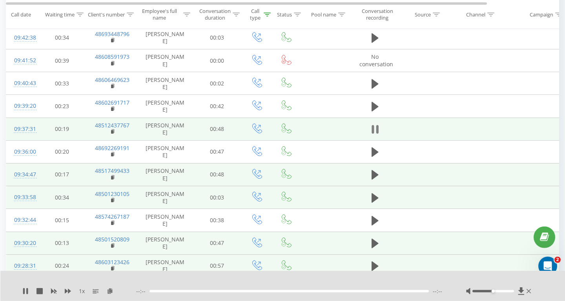
scroll to position [1468, 0]
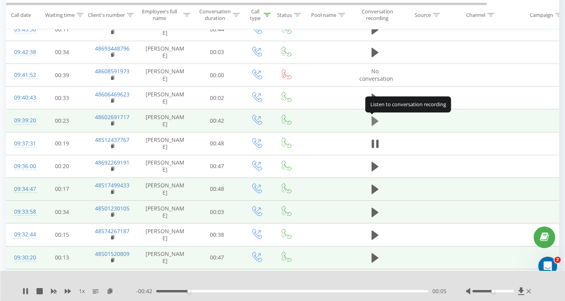
click at [373, 118] on icon at bounding box center [374, 120] width 7 height 9
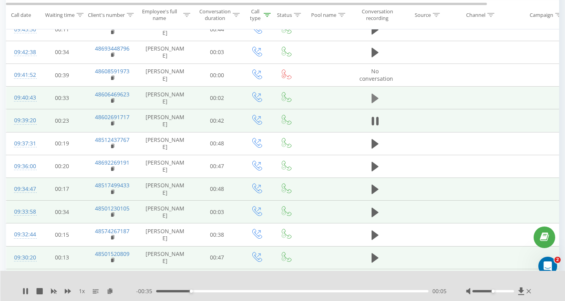
click at [373, 100] on icon at bounding box center [374, 98] width 7 height 9
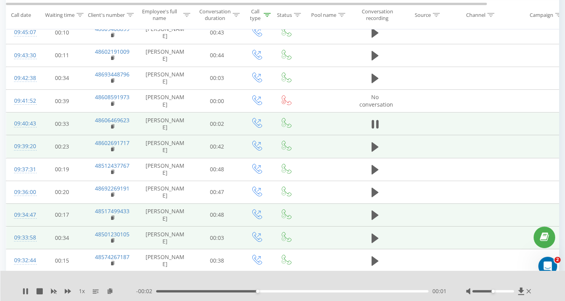
scroll to position [1426, 0]
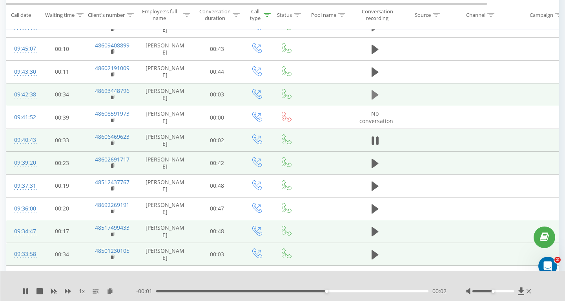
click at [373, 100] on icon at bounding box center [374, 94] width 7 height 9
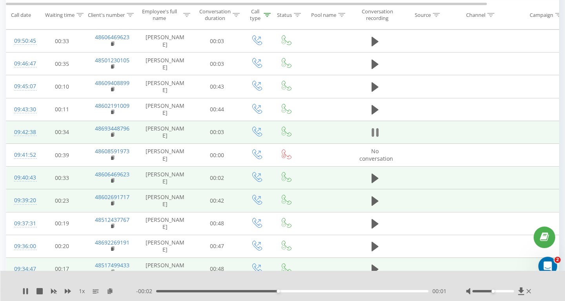
scroll to position [1384, 0]
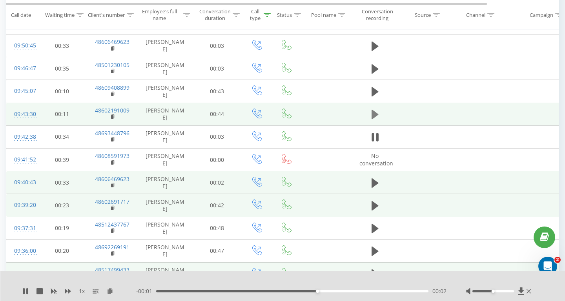
click at [373, 113] on icon at bounding box center [374, 114] width 7 height 9
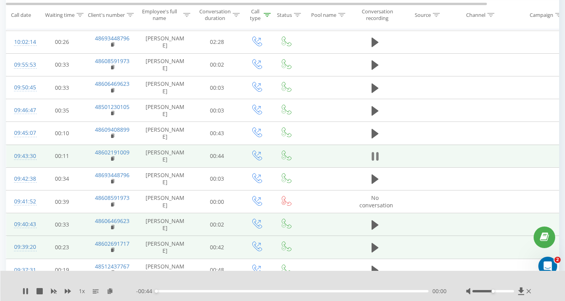
scroll to position [1341, 0]
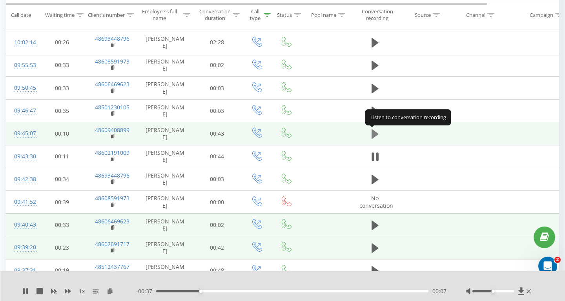
click at [375, 132] on icon at bounding box center [374, 133] width 7 height 9
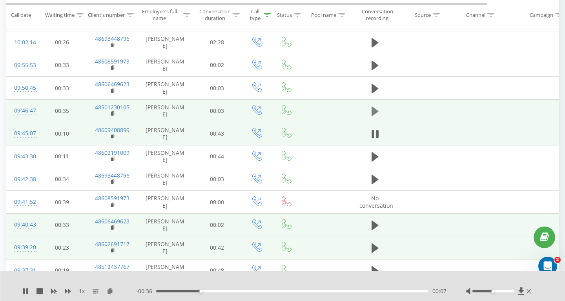
click at [374, 113] on icon at bounding box center [374, 111] width 7 height 9
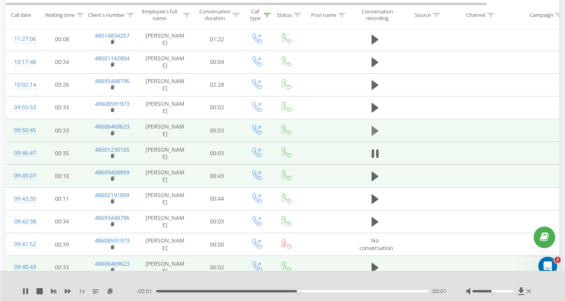
click at [374, 129] on icon at bounding box center [374, 130] width 7 height 9
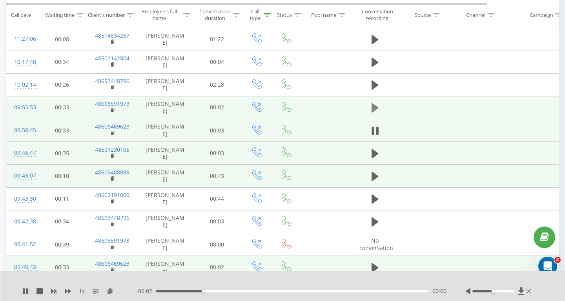
click at [377, 108] on icon at bounding box center [374, 107] width 7 height 9
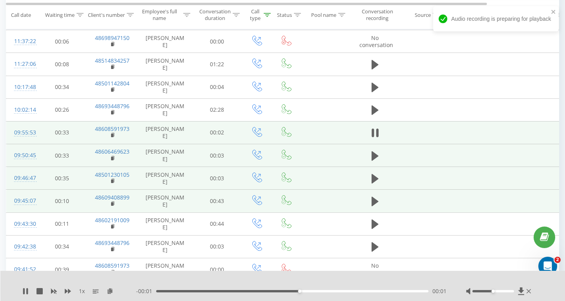
scroll to position [1256, 0]
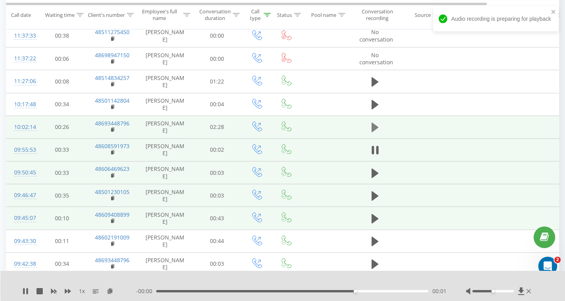
click at [370, 124] on button at bounding box center [375, 128] width 12 height 12
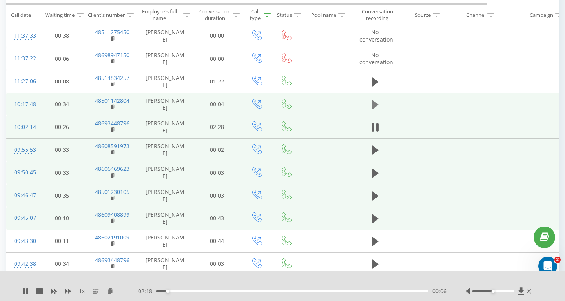
click at [374, 109] on icon at bounding box center [374, 104] width 7 height 9
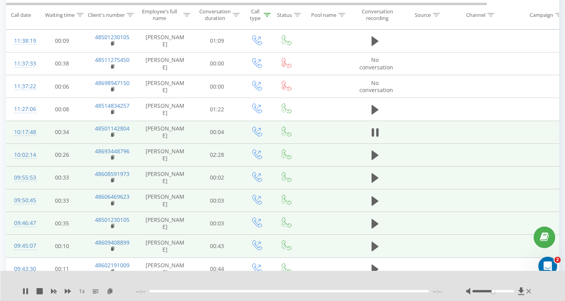
scroll to position [1214, 0]
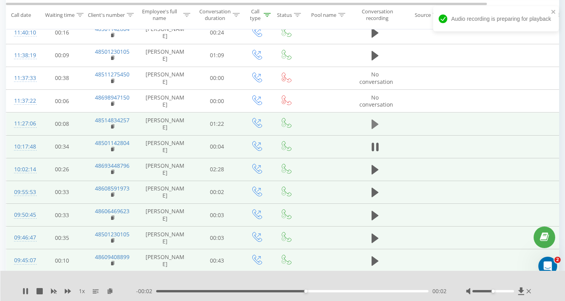
click at [373, 124] on icon at bounding box center [374, 124] width 7 height 9
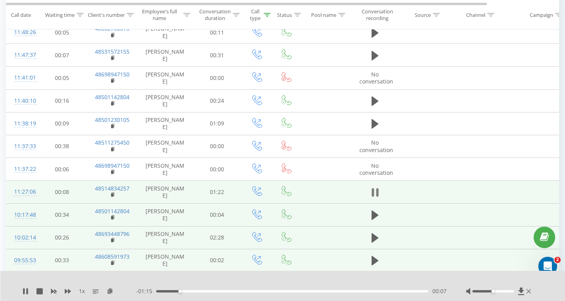
scroll to position [1129, 0]
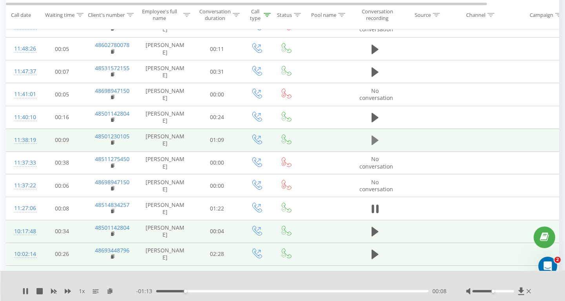
click at [369, 138] on button at bounding box center [375, 141] width 12 height 12
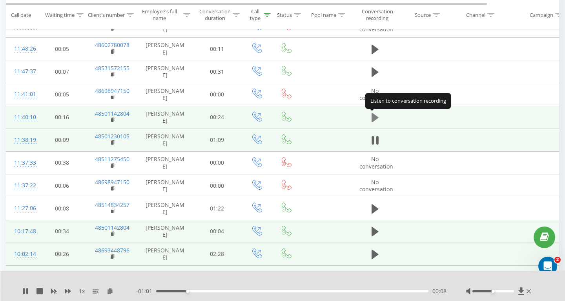
click at [374, 117] on icon at bounding box center [374, 117] width 7 height 9
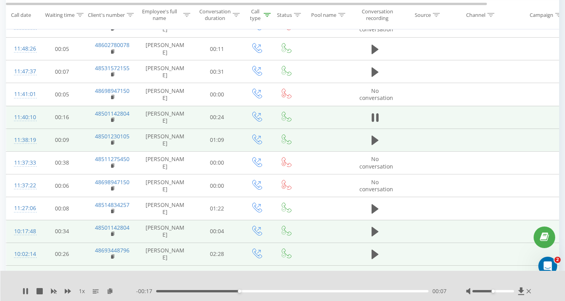
scroll to position [1087, 0]
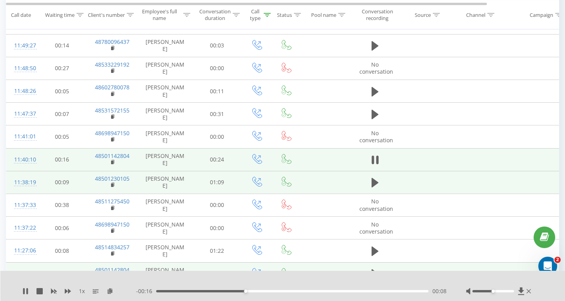
click at [374, 117] on icon at bounding box center [374, 114] width 7 height 9
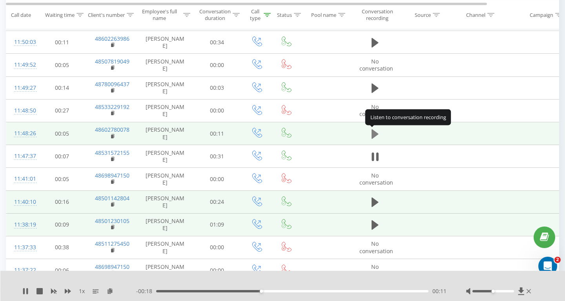
click at [375, 131] on icon at bounding box center [374, 134] width 7 height 11
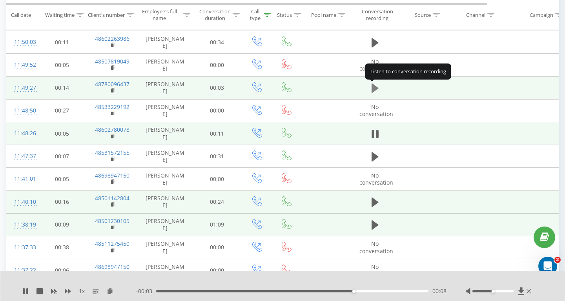
click at [374, 88] on icon at bounding box center [374, 88] width 7 height 9
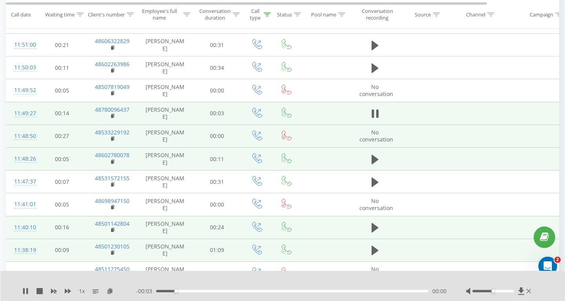
scroll to position [1002, 0]
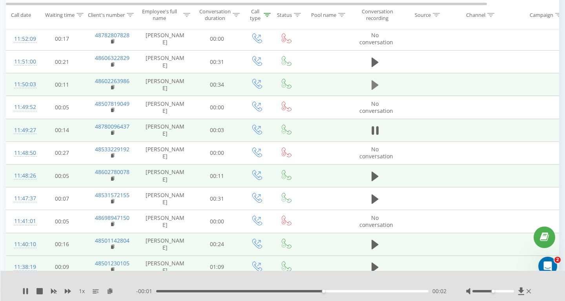
click at [373, 85] on icon at bounding box center [374, 84] width 7 height 9
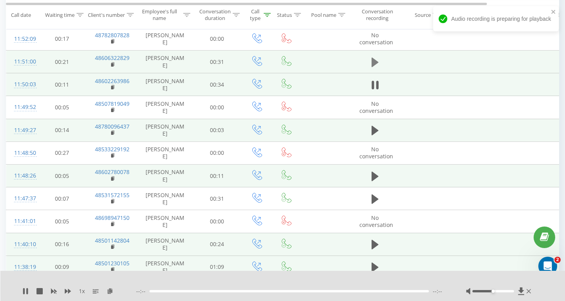
scroll to position [960, 0]
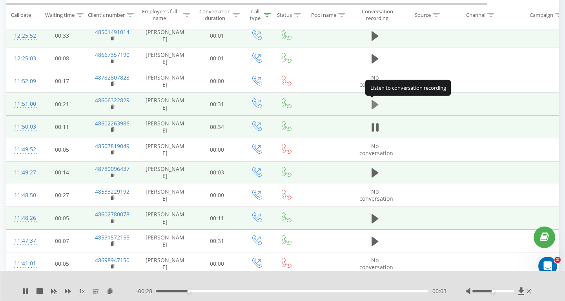
click at [372, 103] on icon at bounding box center [374, 104] width 7 height 9
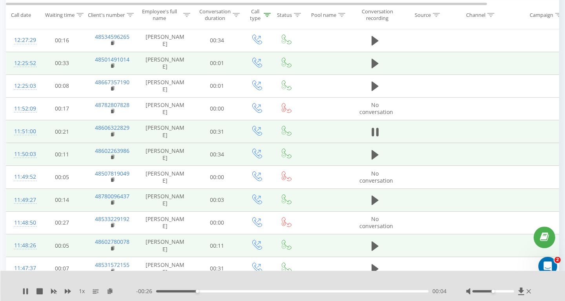
scroll to position [918, 0]
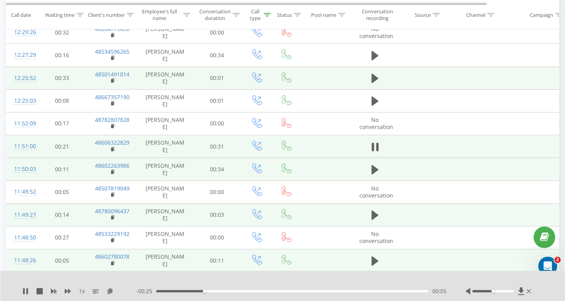
click at [372, 103] on icon at bounding box center [374, 100] width 7 height 9
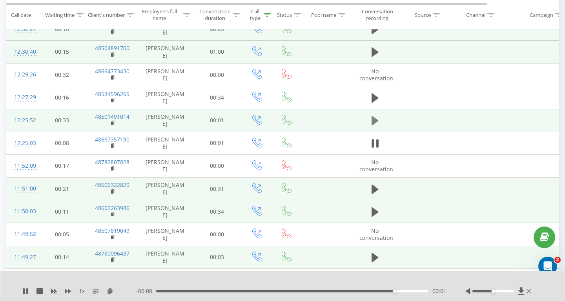
click at [376, 118] on icon at bounding box center [374, 120] width 7 height 11
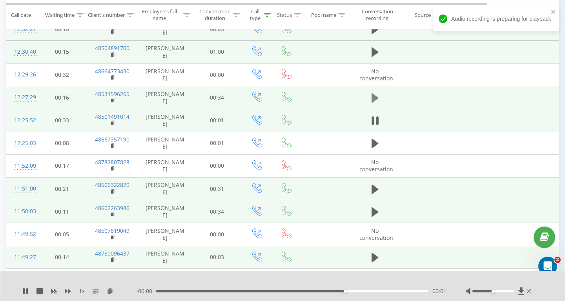
click at [375, 97] on icon at bounding box center [374, 97] width 7 height 9
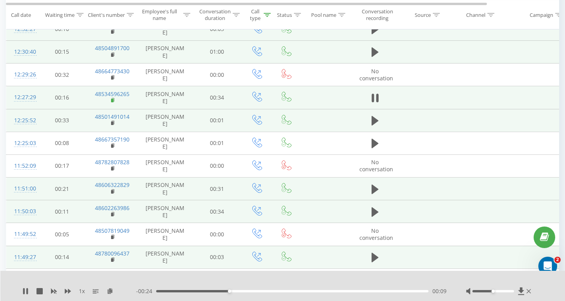
click at [113, 100] on rect at bounding box center [112, 101] width 2 height 4
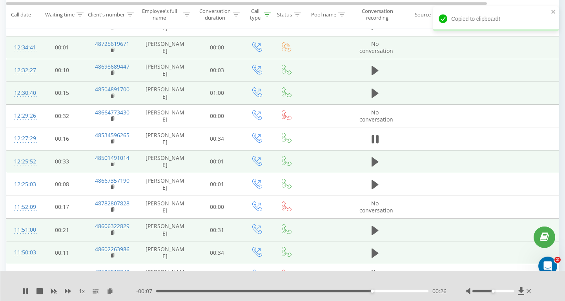
scroll to position [833, 0]
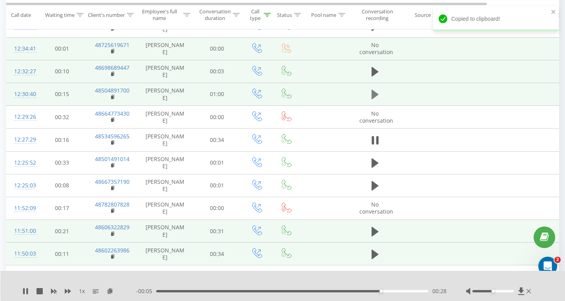
click at [373, 97] on icon at bounding box center [374, 94] width 7 height 9
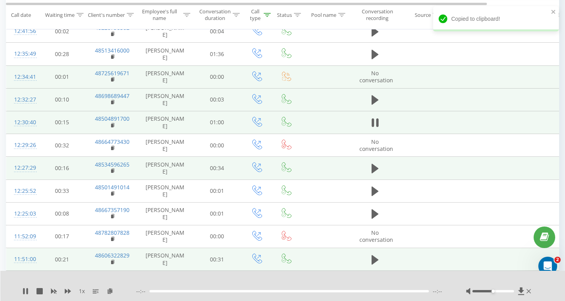
scroll to position [791, 0]
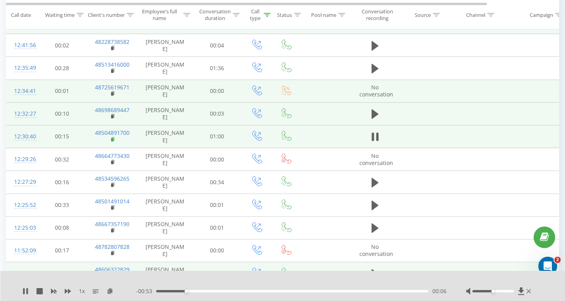
click at [113, 140] on rect at bounding box center [112, 140] width 2 height 4
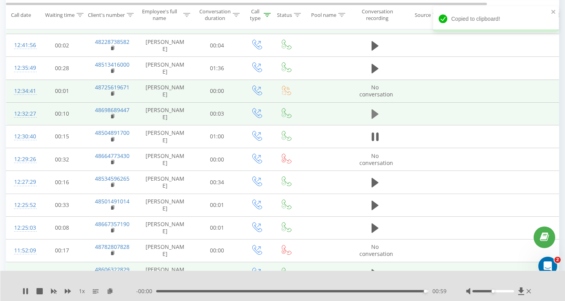
click at [376, 114] on icon at bounding box center [374, 113] width 7 height 9
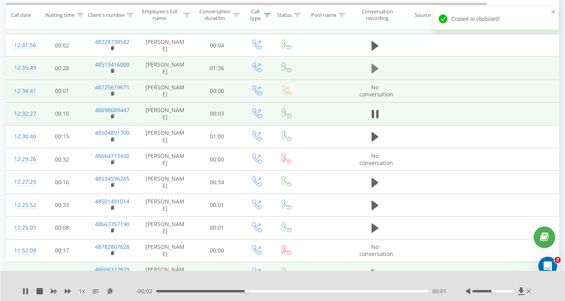
click at [374, 72] on icon at bounding box center [374, 68] width 7 height 9
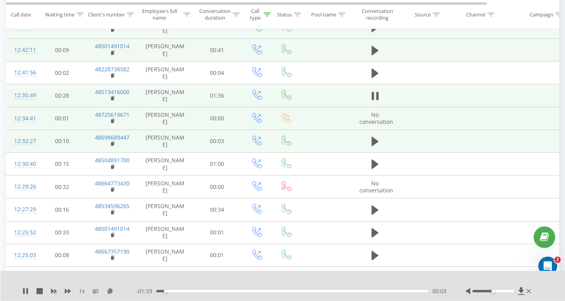
scroll to position [748, 0]
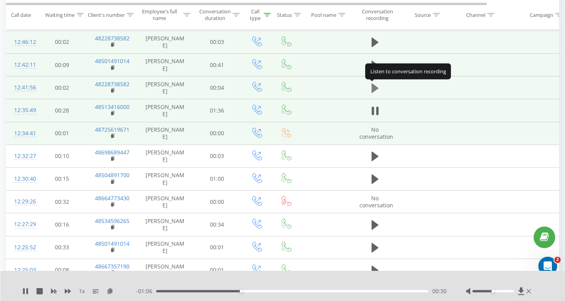
click at [377, 89] on icon at bounding box center [374, 88] width 7 height 9
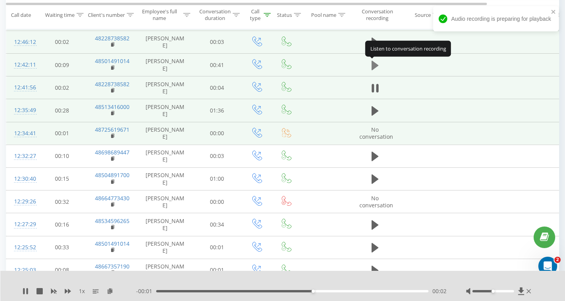
click at [374, 64] on icon at bounding box center [374, 64] width 7 height 9
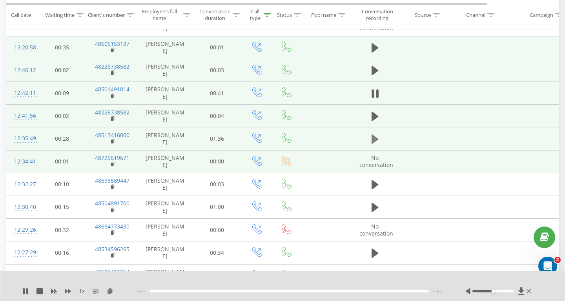
scroll to position [706, 0]
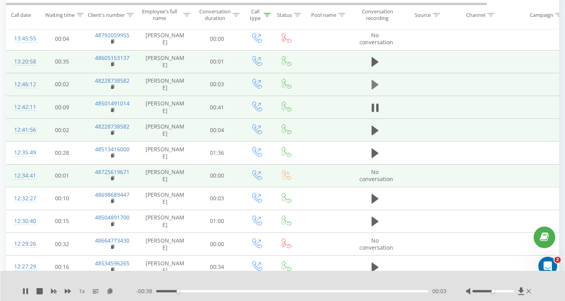
click at [375, 87] on icon at bounding box center [374, 84] width 7 height 9
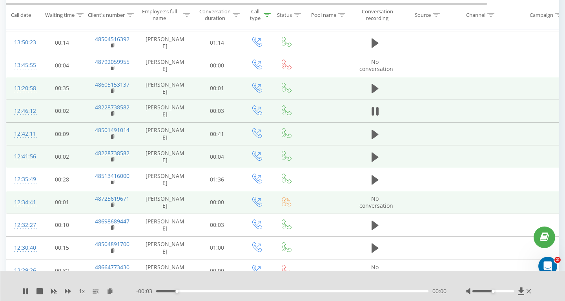
scroll to position [664, 0]
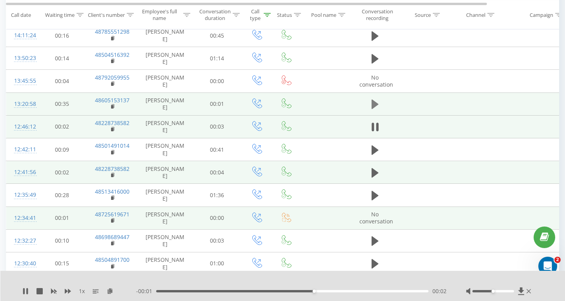
click at [376, 103] on icon at bounding box center [374, 104] width 7 height 9
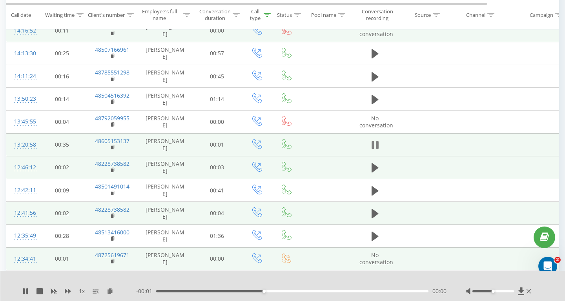
scroll to position [621, 0]
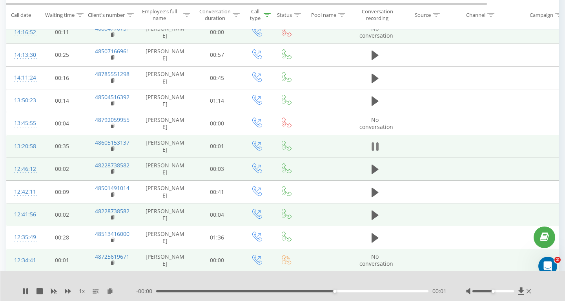
click at [377, 103] on icon at bounding box center [374, 100] width 7 height 9
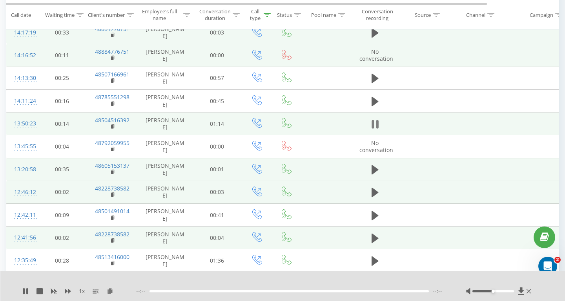
scroll to position [579, 0]
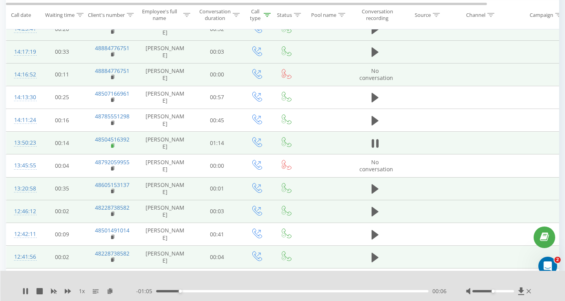
click at [114, 146] on icon at bounding box center [113, 145] width 4 height 5
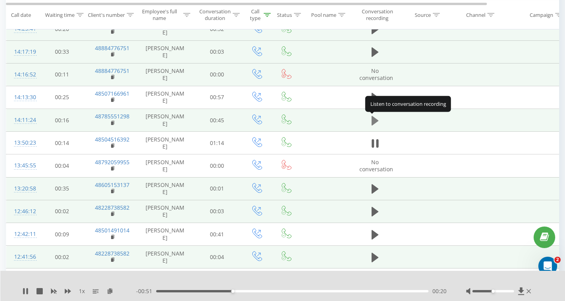
click at [376, 121] on icon at bounding box center [374, 120] width 7 height 9
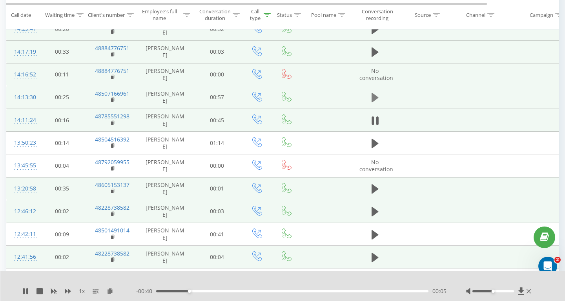
click at [375, 101] on icon at bounding box center [374, 97] width 7 height 11
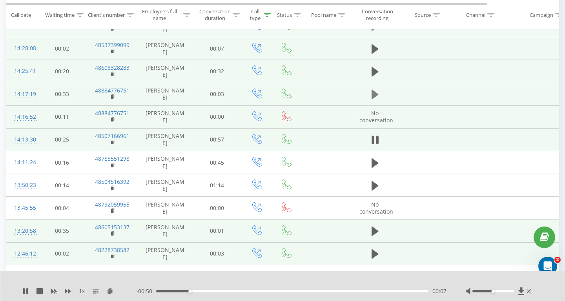
click at [373, 92] on icon at bounding box center [374, 94] width 7 height 9
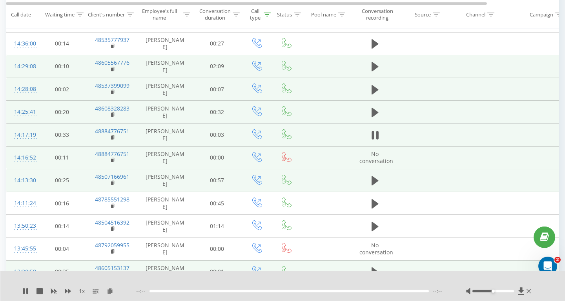
scroll to position [494, 0]
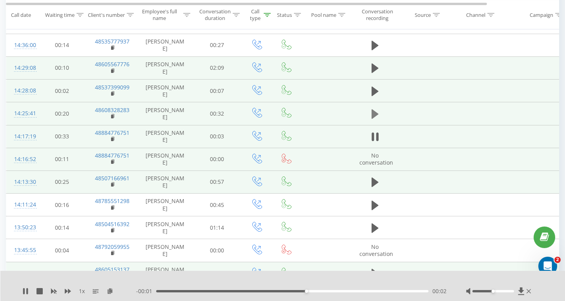
click at [375, 113] on icon at bounding box center [374, 113] width 7 height 9
click at [377, 95] on icon at bounding box center [374, 91] width 7 height 11
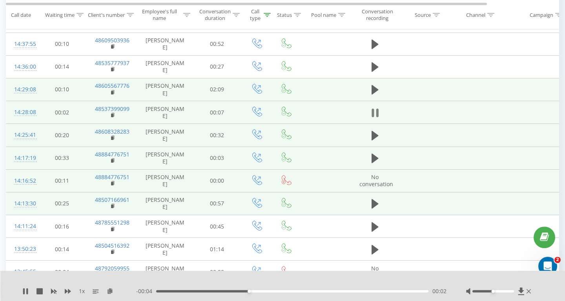
scroll to position [452, 0]
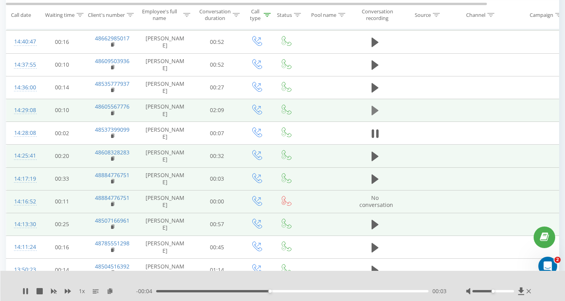
click at [369, 109] on button at bounding box center [375, 111] width 12 height 12
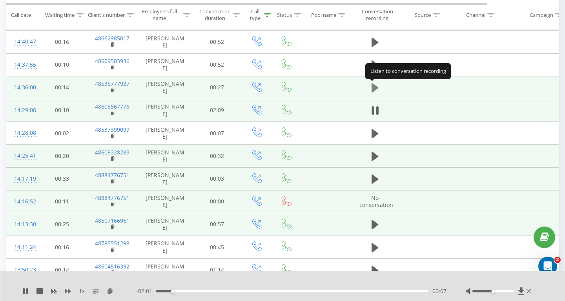
click at [373, 93] on icon at bounding box center [374, 87] width 7 height 9
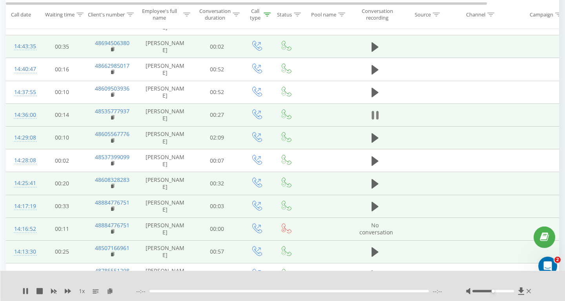
scroll to position [409, 0]
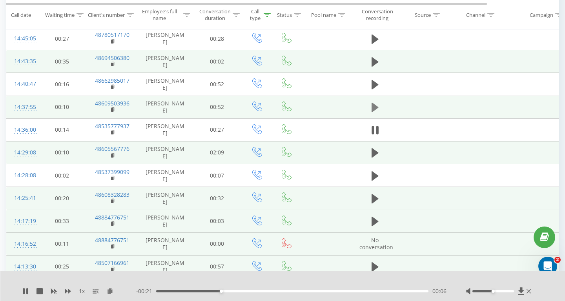
click at [376, 109] on icon at bounding box center [374, 107] width 7 height 9
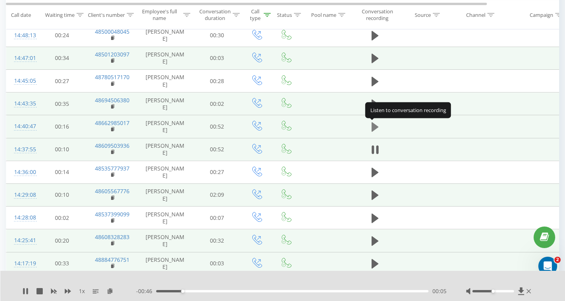
click at [374, 124] on icon at bounding box center [374, 126] width 7 height 9
click at [375, 104] on icon at bounding box center [374, 104] width 7 height 9
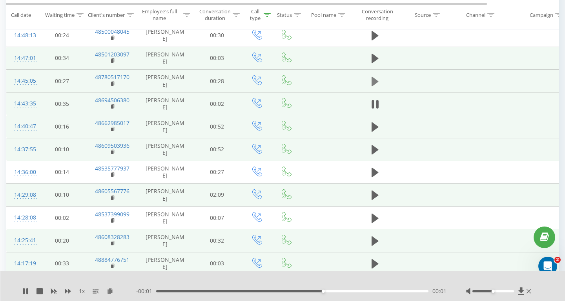
click at [374, 85] on icon at bounding box center [374, 80] width 7 height 9
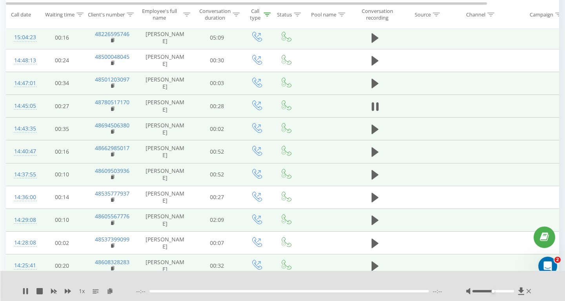
scroll to position [325, 0]
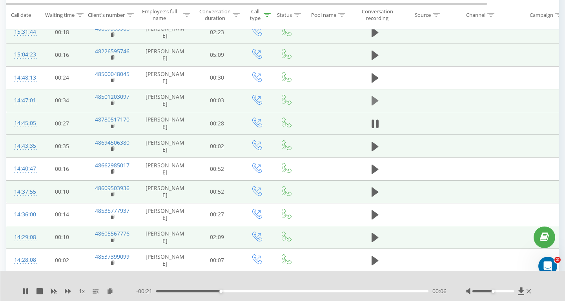
click at [376, 98] on icon at bounding box center [374, 100] width 7 height 11
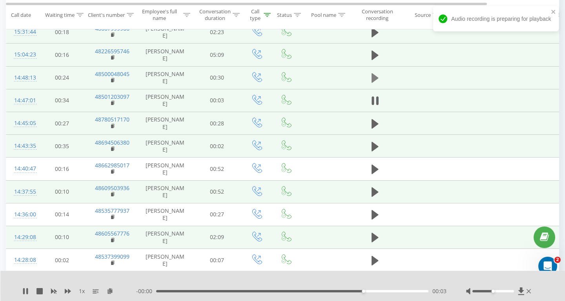
click at [371, 82] on icon at bounding box center [374, 77] width 7 height 9
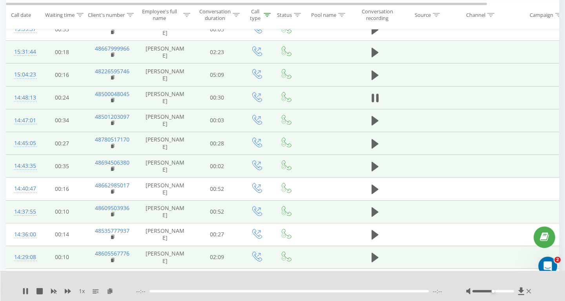
scroll to position [282, 0]
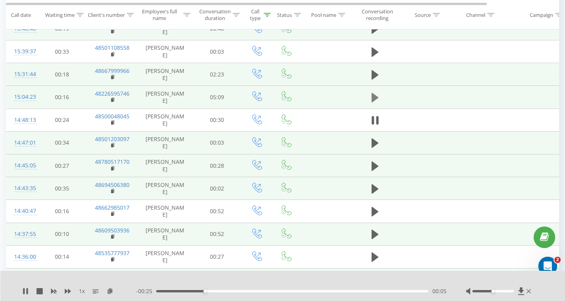
click at [375, 99] on icon at bounding box center [374, 97] width 7 height 9
click at [376, 77] on icon at bounding box center [374, 74] width 7 height 9
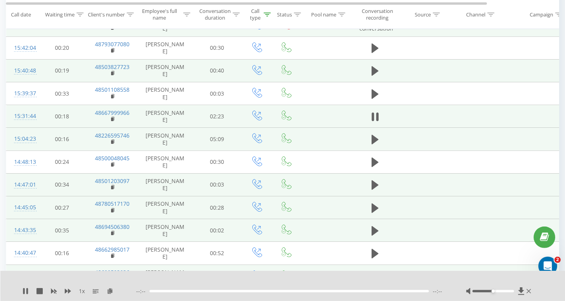
scroll to position [240, 0]
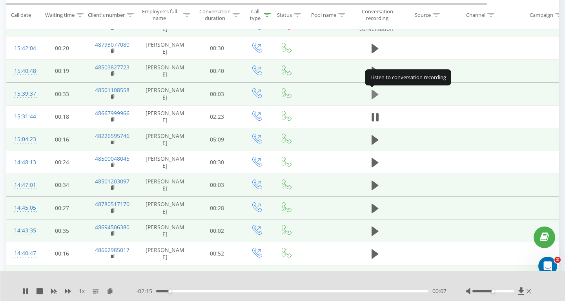
click at [376, 95] on icon at bounding box center [374, 93] width 7 height 9
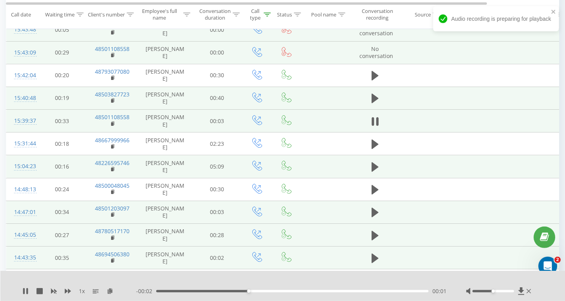
scroll to position [198, 0]
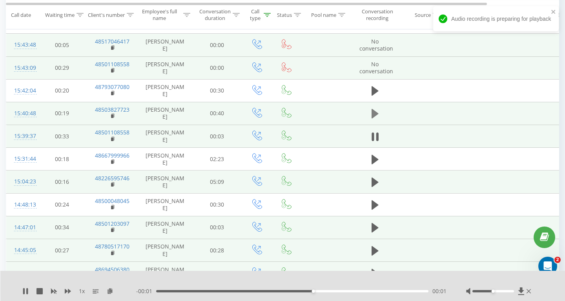
click at [372, 113] on icon at bounding box center [374, 113] width 7 height 9
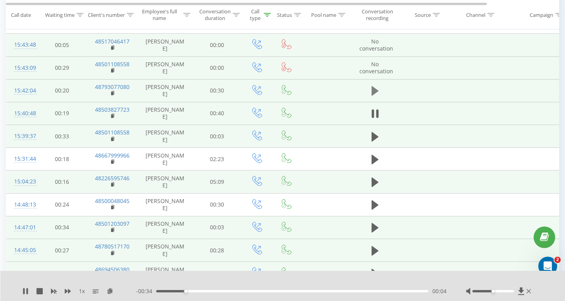
click at [375, 88] on icon at bounding box center [374, 90] width 7 height 11
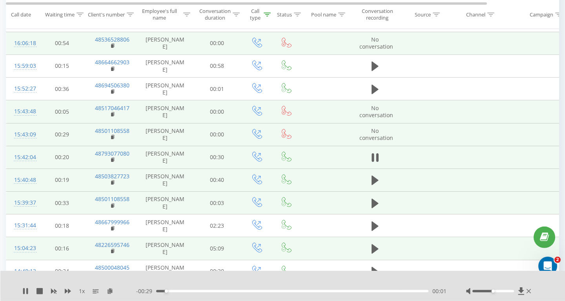
scroll to position [113, 0]
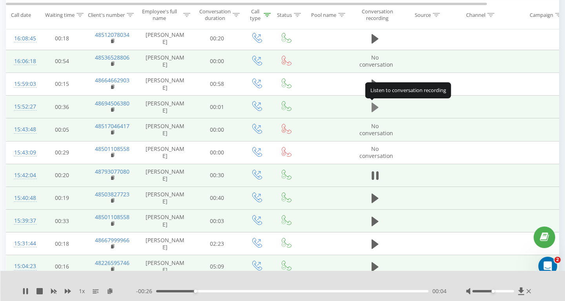
click at [375, 109] on icon at bounding box center [374, 106] width 7 height 9
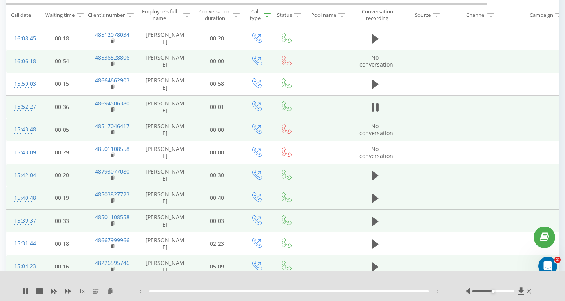
scroll to position [71, 0]
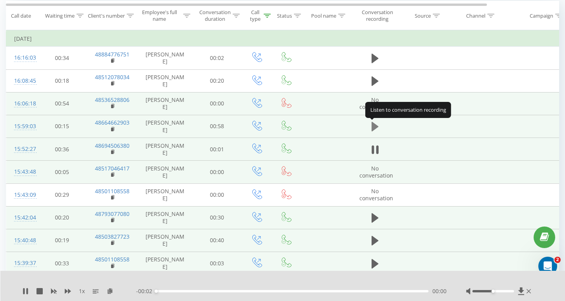
click at [373, 125] on icon at bounding box center [374, 126] width 7 height 9
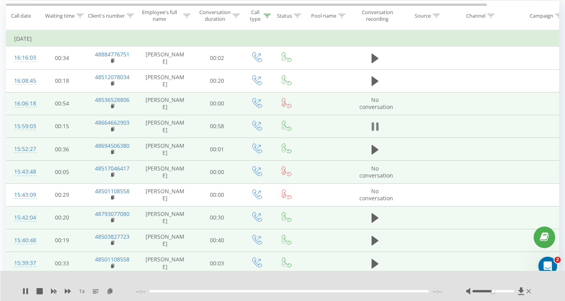
scroll to position [28, 0]
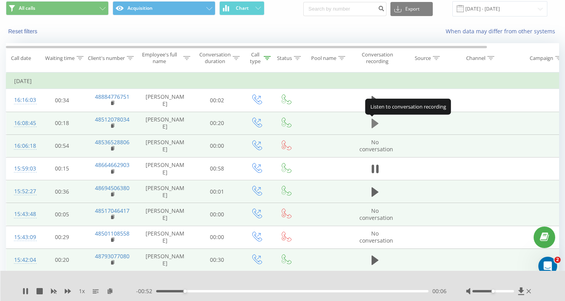
click at [374, 125] on icon at bounding box center [374, 123] width 7 height 9
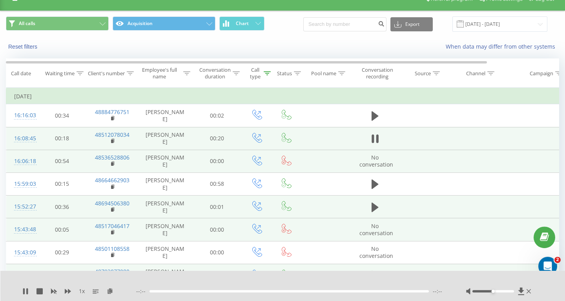
scroll to position [0, 0]
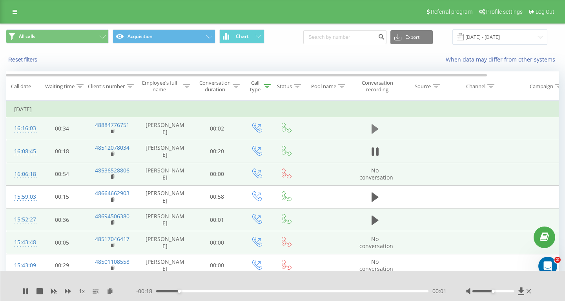
click at [376, 129] on icon at bounding box center [374, 128] width 7 height 9
click at [376, 129] on icon at bounding box center [374, 129] width 7 height 11
